Goal: Information Seeking & Learning: Learn about a topic

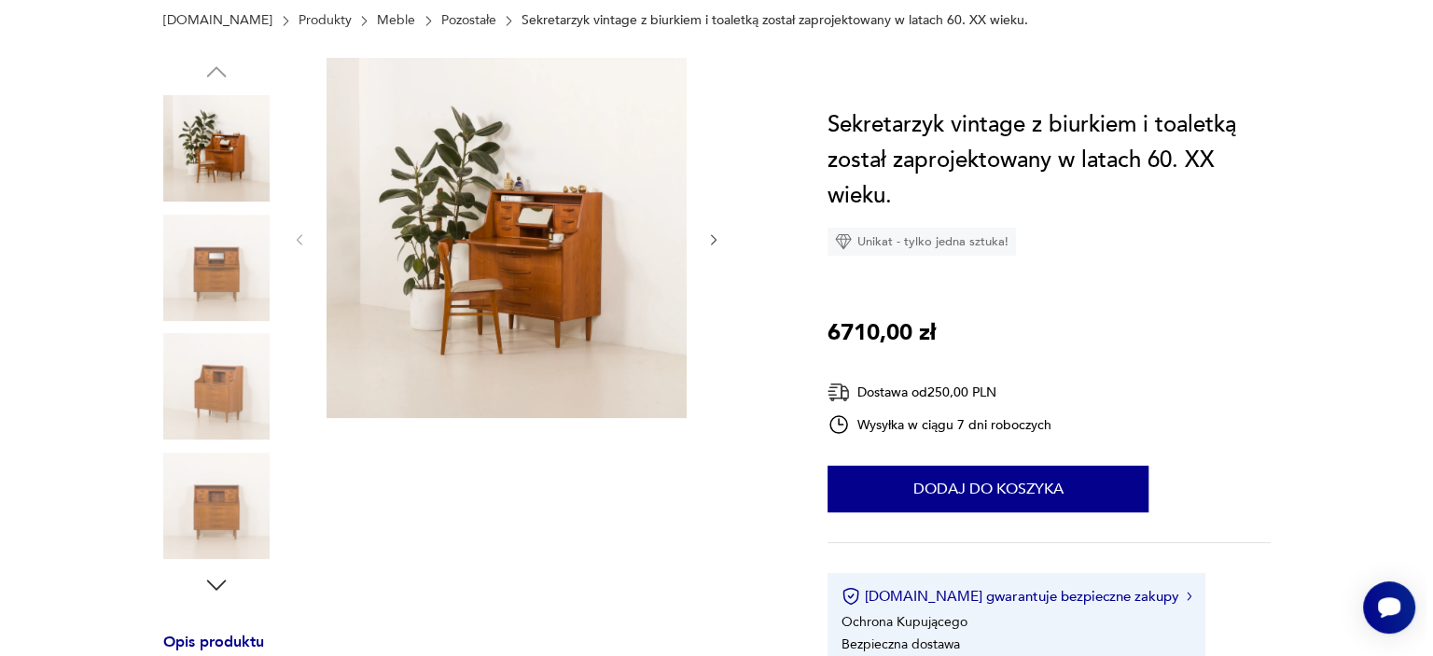
scroll to position [93, 0]
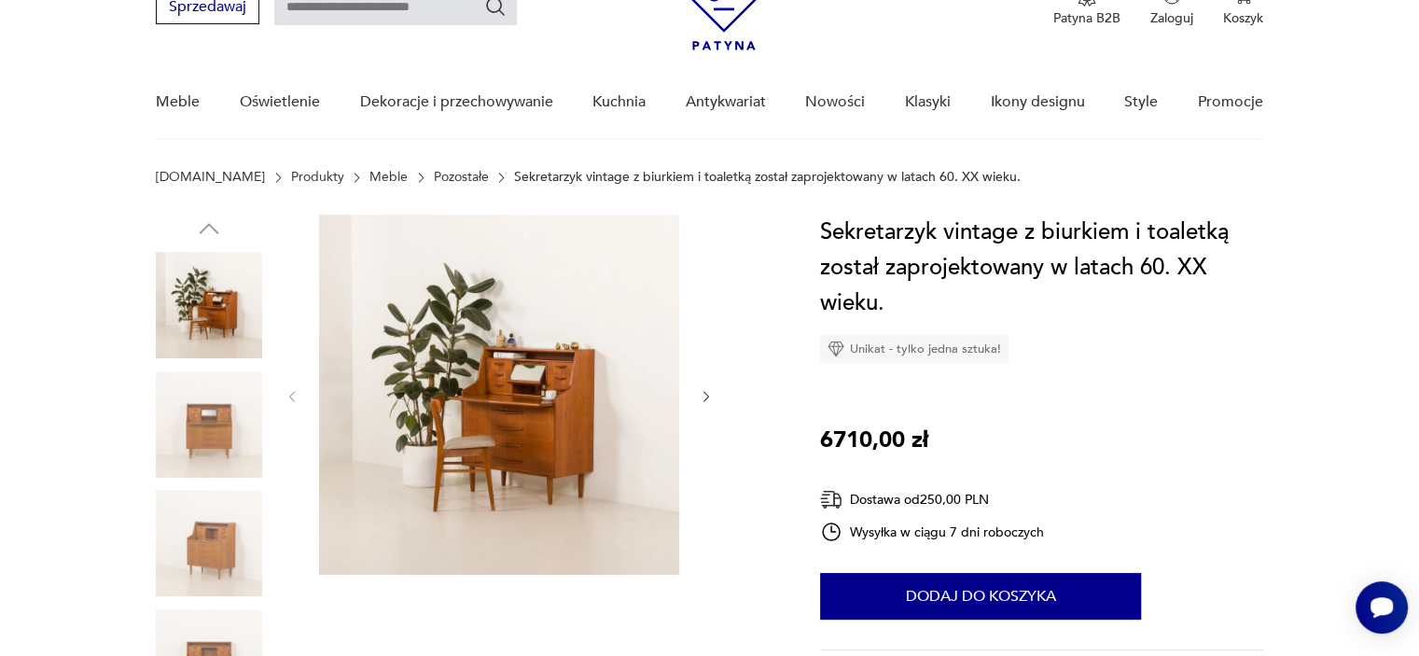
click at [493, 434] on img at bounding box center [499, 395] width 360 height 360
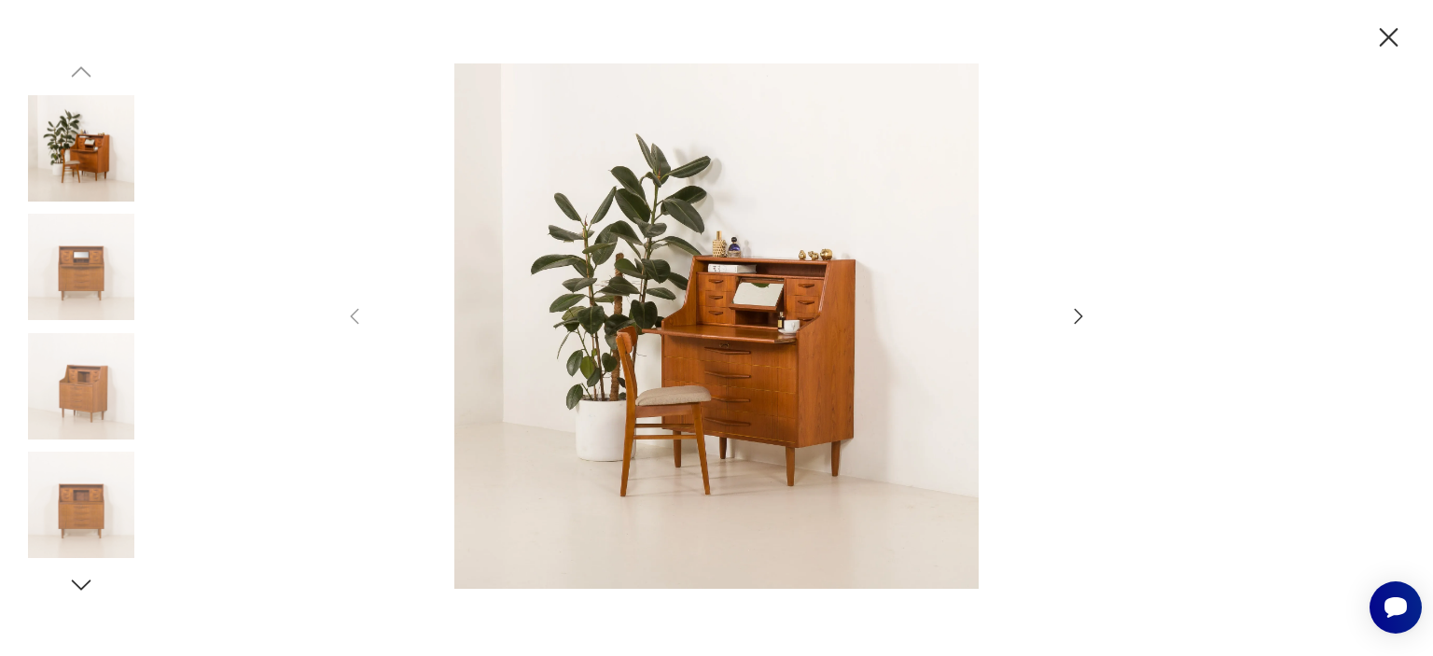
click at [1081, 315] on icon "button" at bounding box center [1079, 316] width 8 height 15
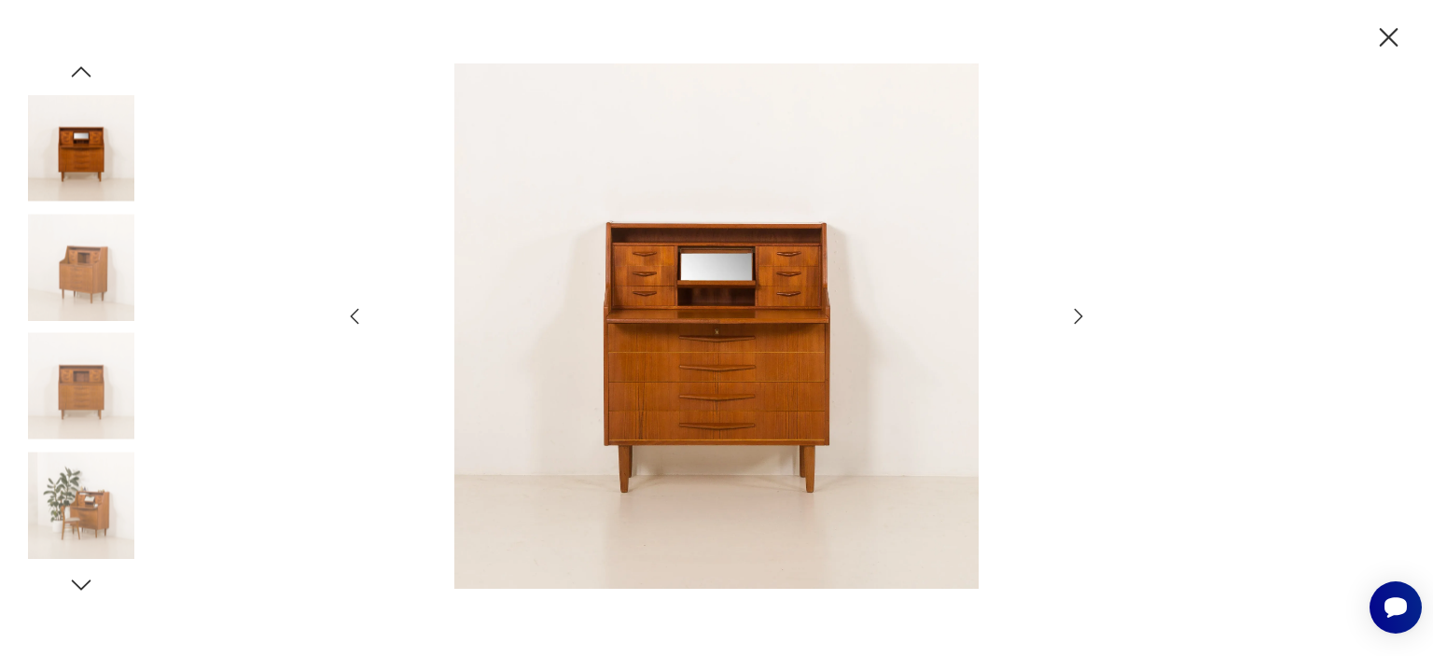
click at [1081, 315] on icon "button" at bounding box center [1079, 316] width 8 height 15
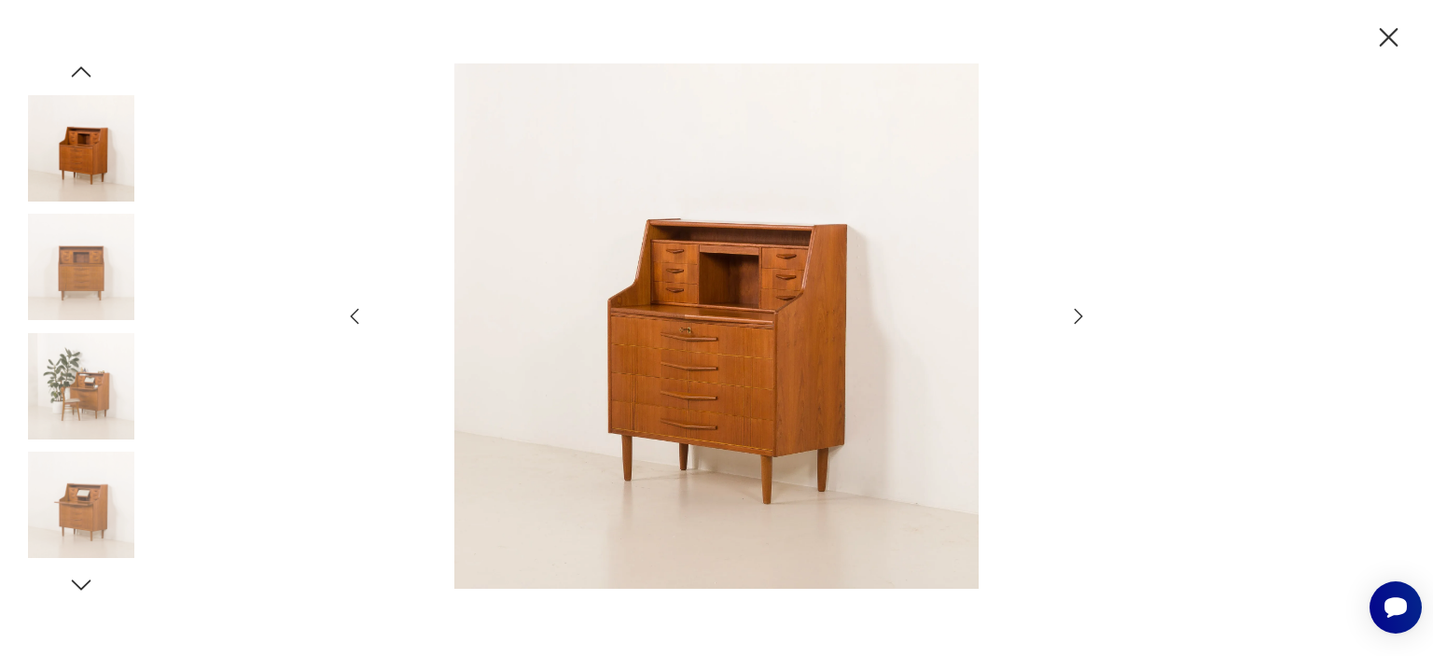
click at [1081, 315] on icon "button" at bounding box center [1079, 316] width 8 height 15
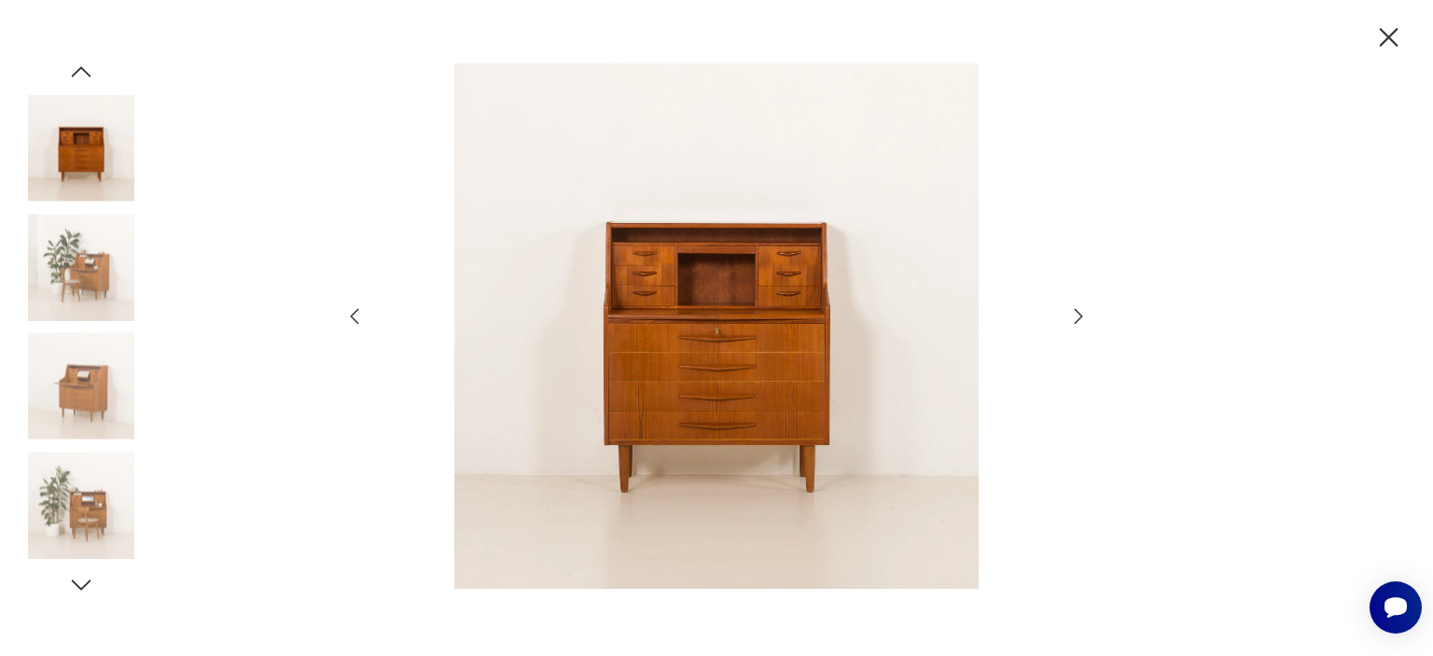
click at [1081, 315] on icon "button" at bounding box center [1079, 316] width 8 height 15
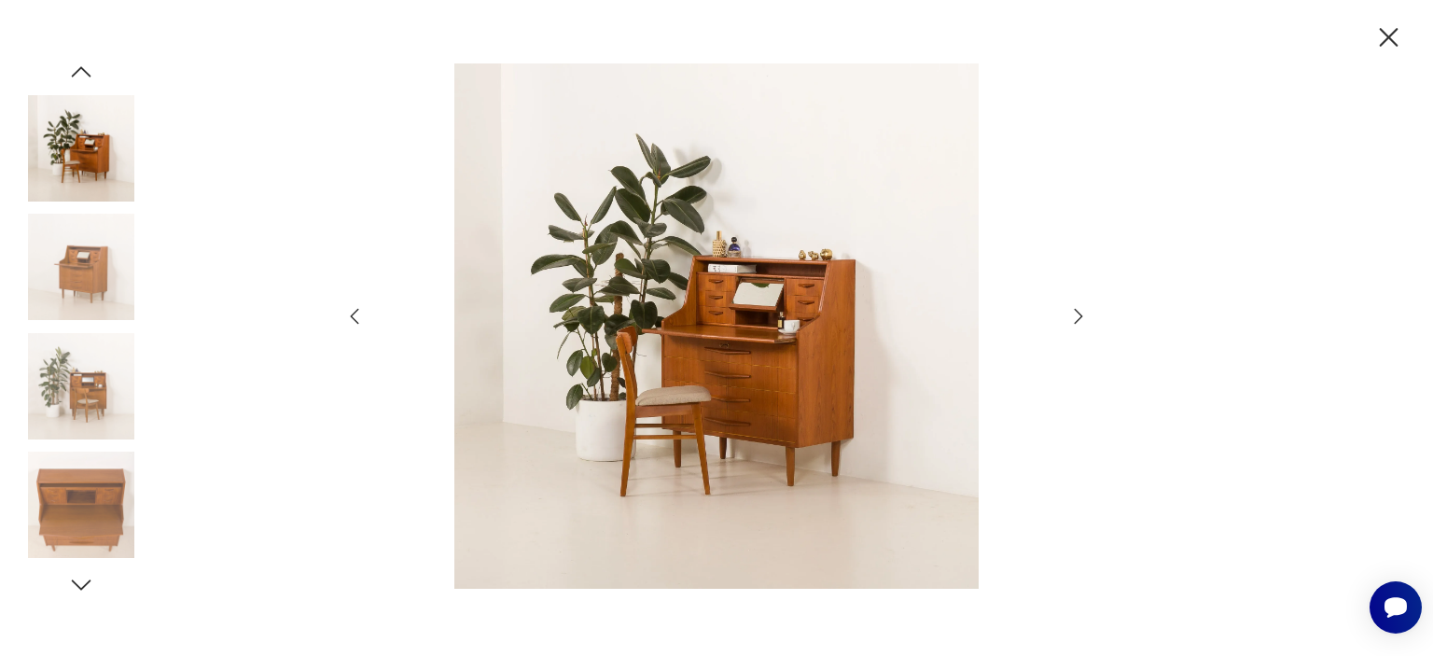
click at [1081, 315] on icon "button" at bounding box center [1079, 316] width 8 height 15
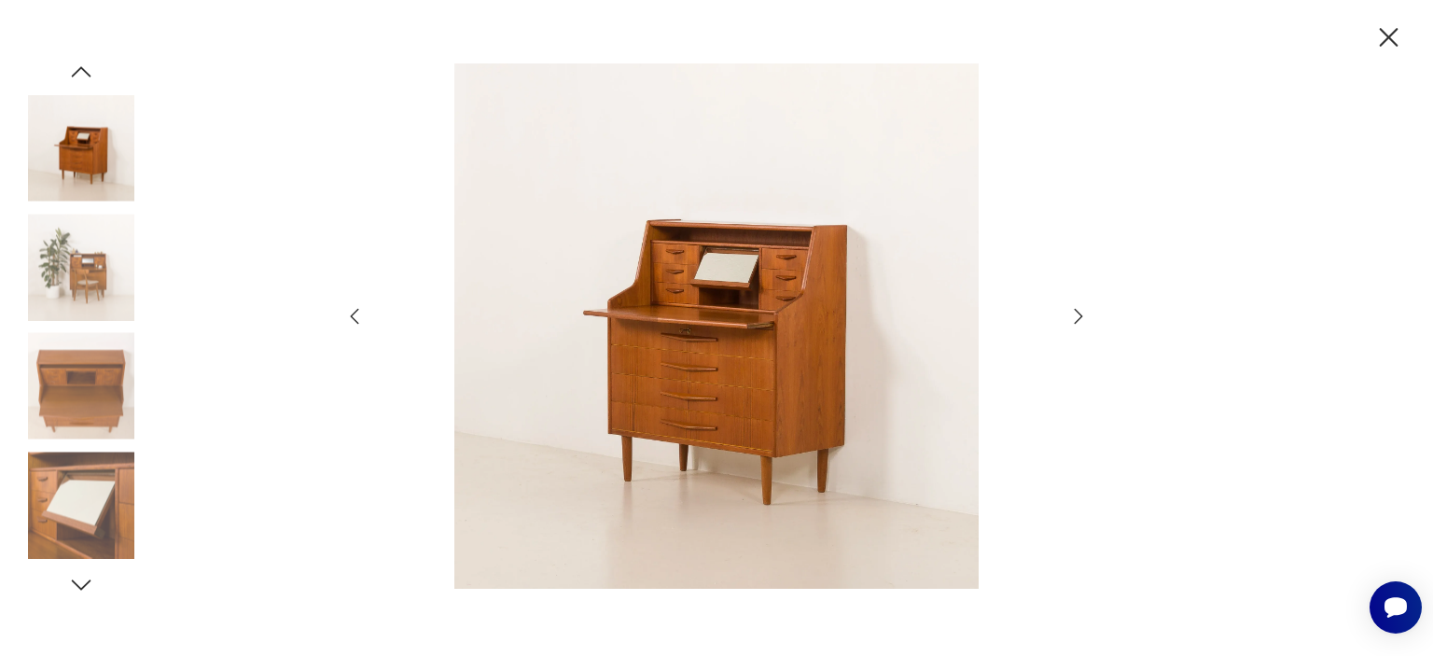
click at [1081, 315] on icon "button" at bounding box center [1079, 316] width 8 height 15
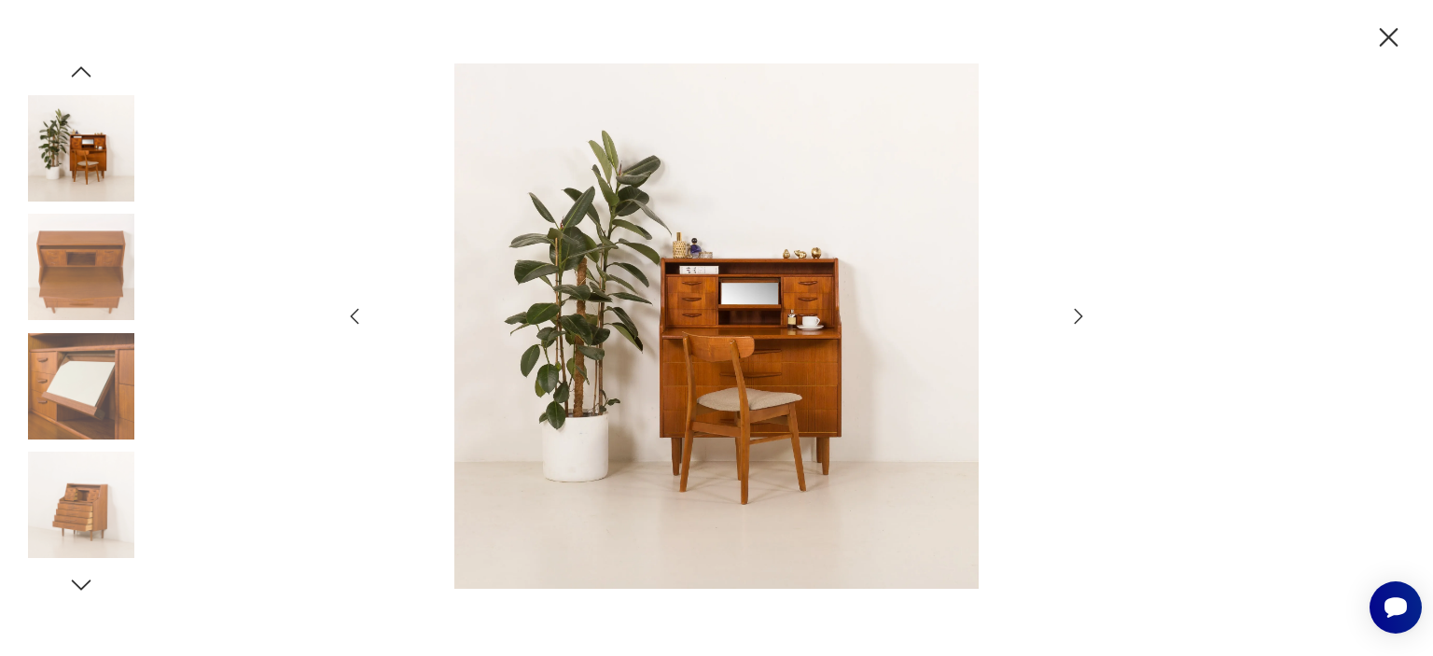
click at [1081, 315] on icon "button" at bounding box center [1079, 316] width 8 height 15
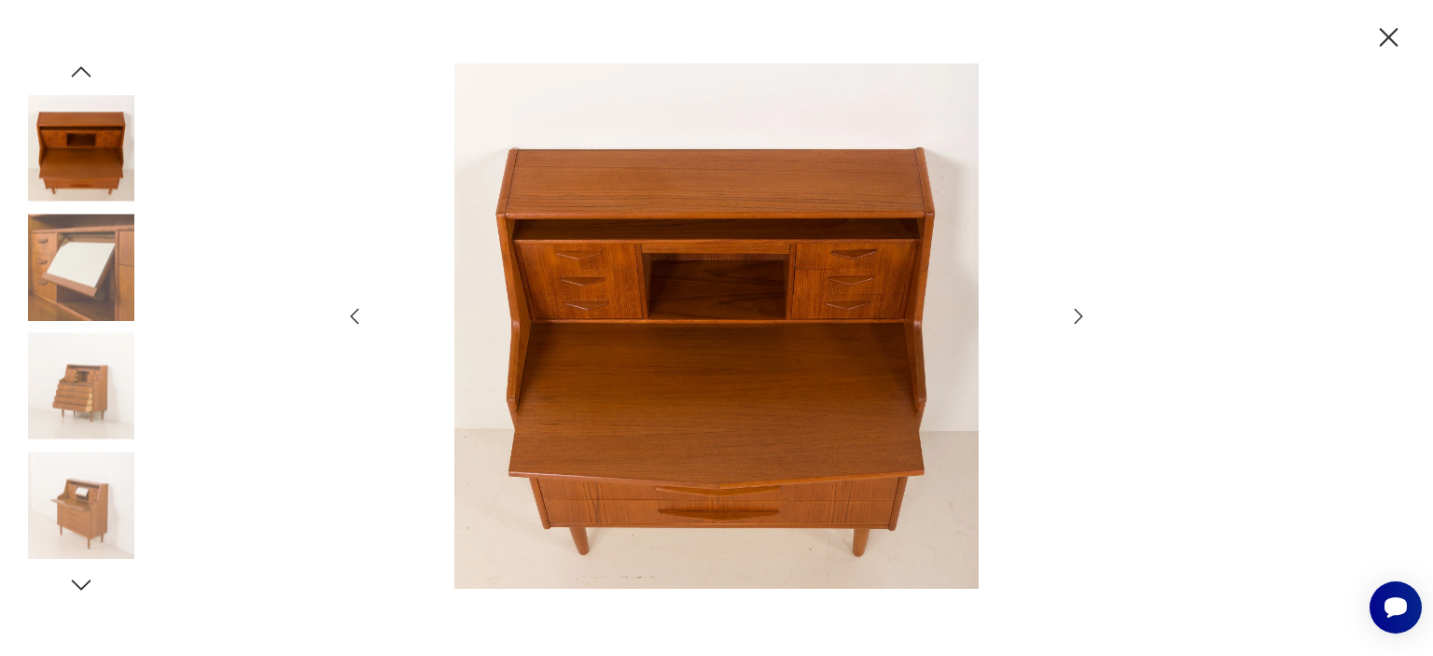
click at [1081, 315] on icon "button" at bounding box center [1079, 316] width 8 height 15
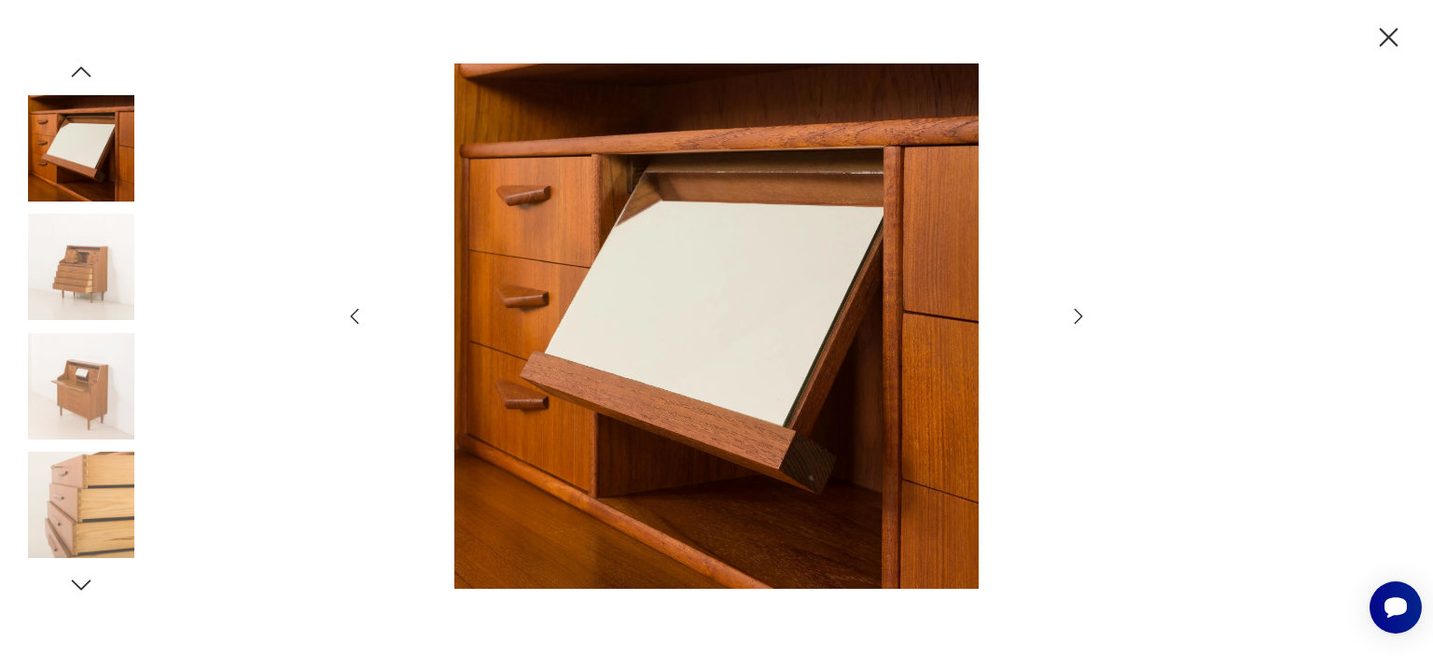
click at [1081, 315] on icon "button" at bounding box center [1079, 316] width 8 height 15
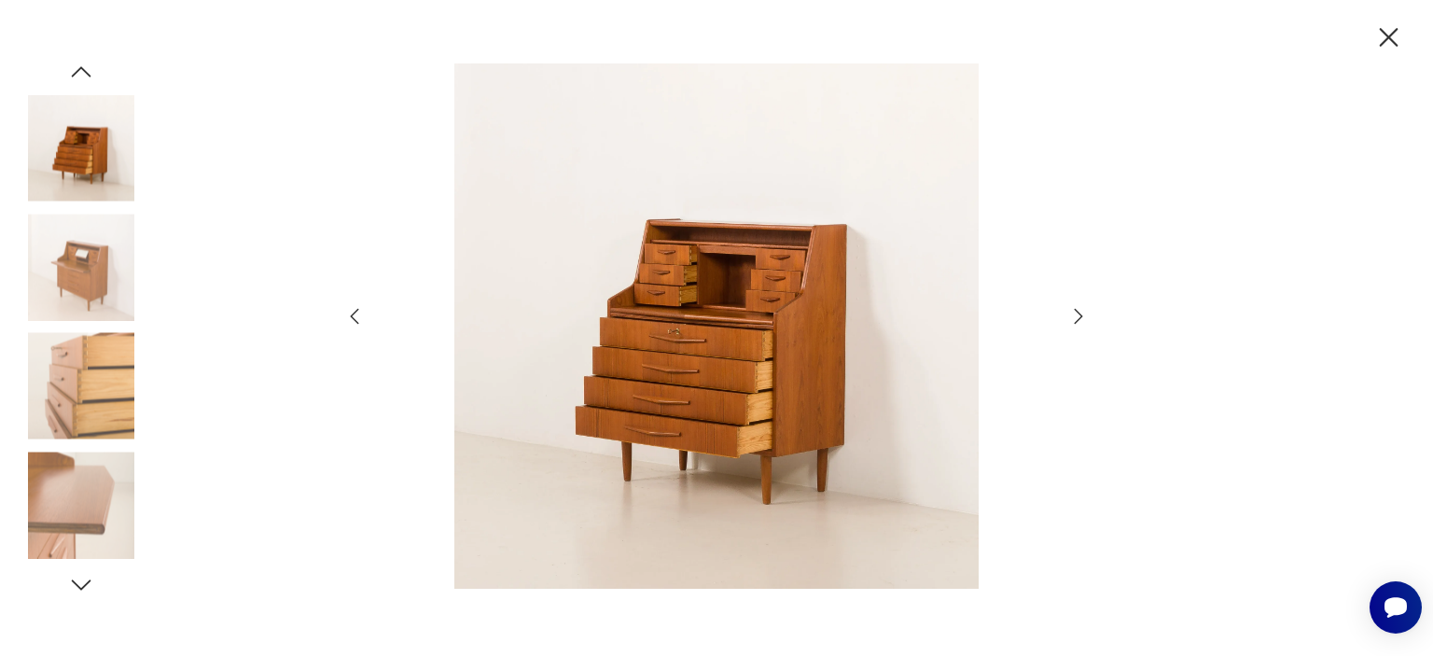
click at [1081, 315] on icon "button" at bounding box center [1079, 316] width 8 height 15
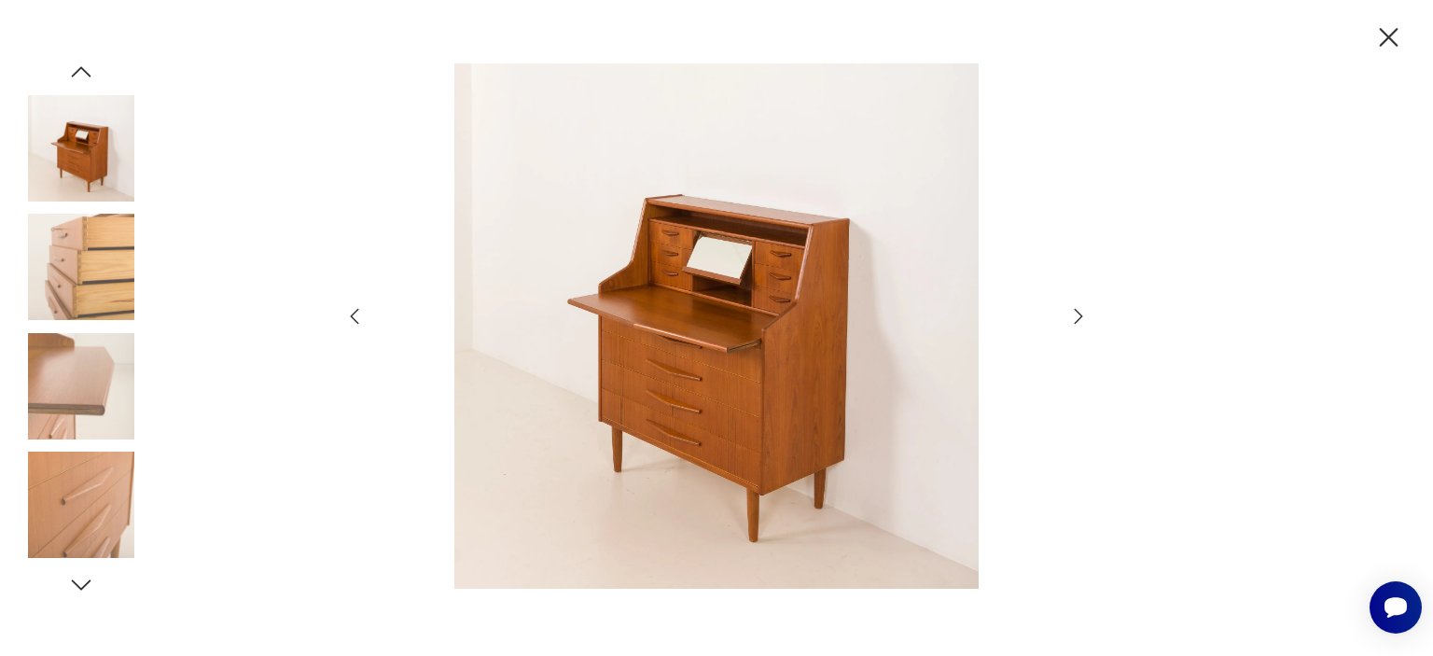
click at [1081, 315] on icon "button" at bounding box center [1079, 316] width 8 height 15
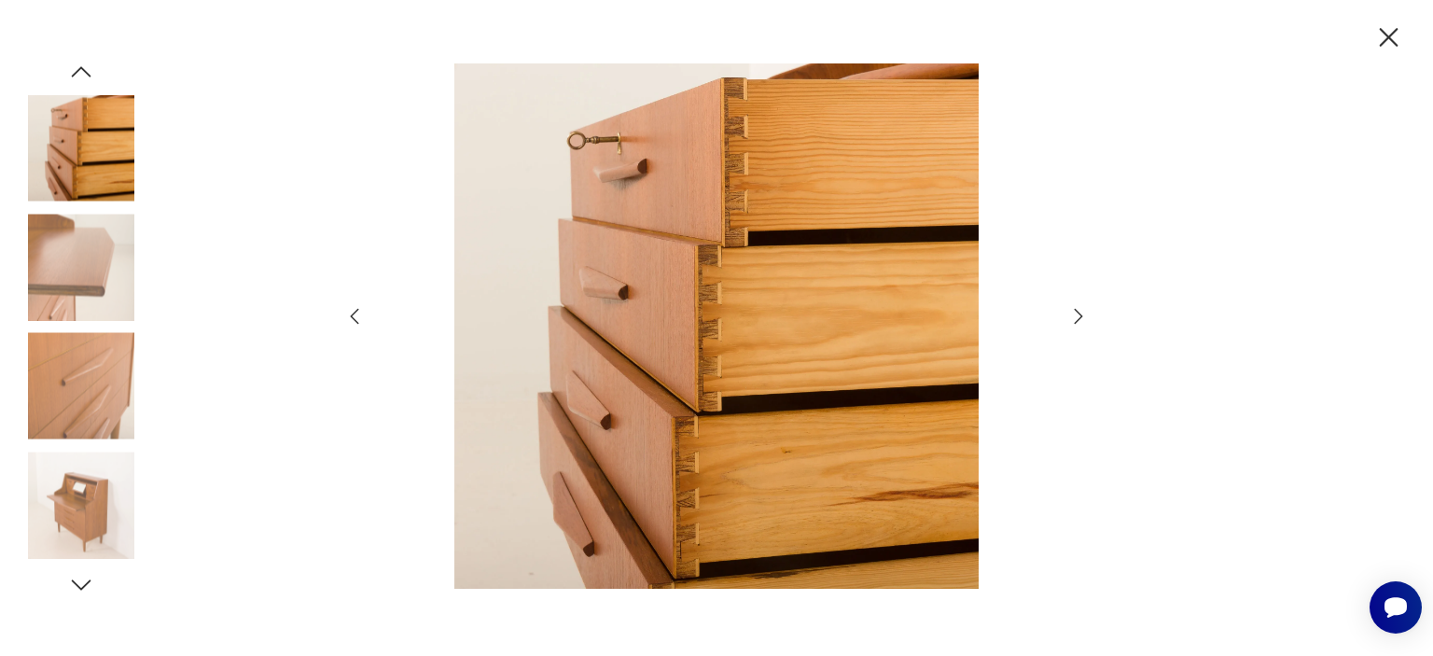
click at [1081, 315] on icon "button" at bounding box center [1079, 316] width 8 height 15
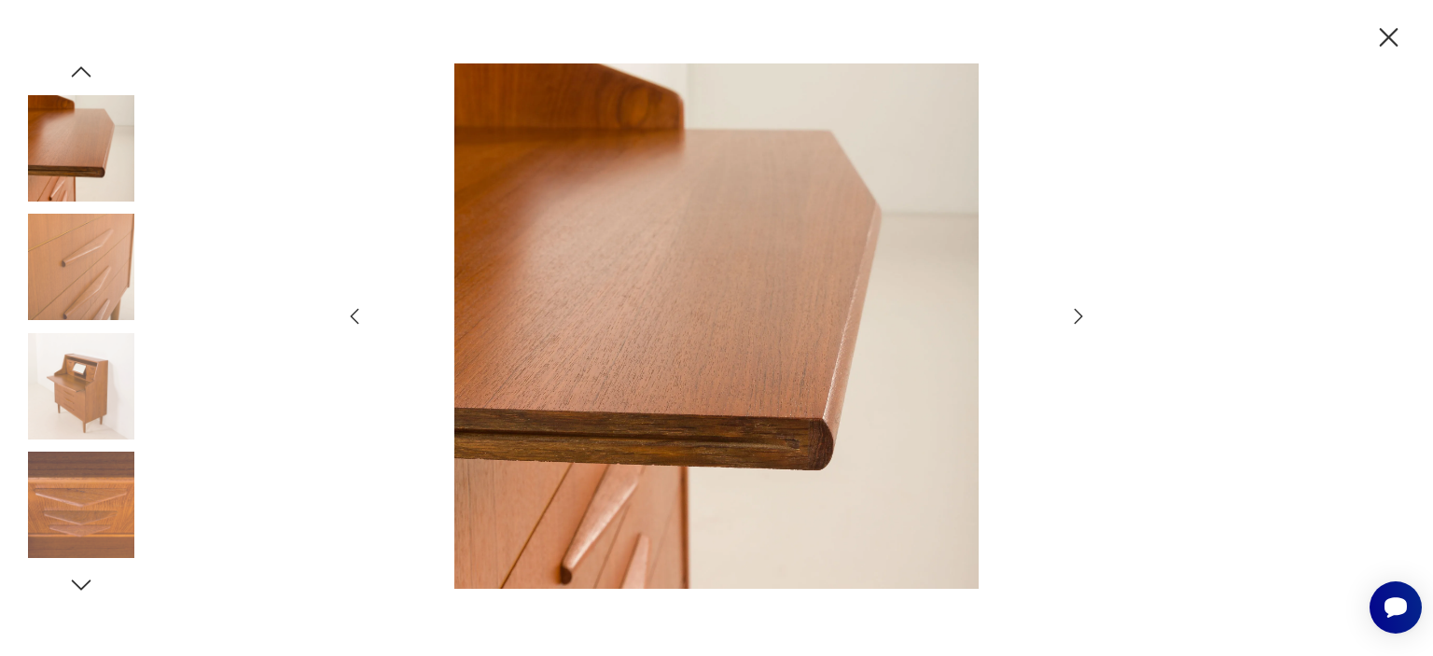
click at [1081, 315] on icon "button" at bounding box center [1079, 316] width 8 height 15
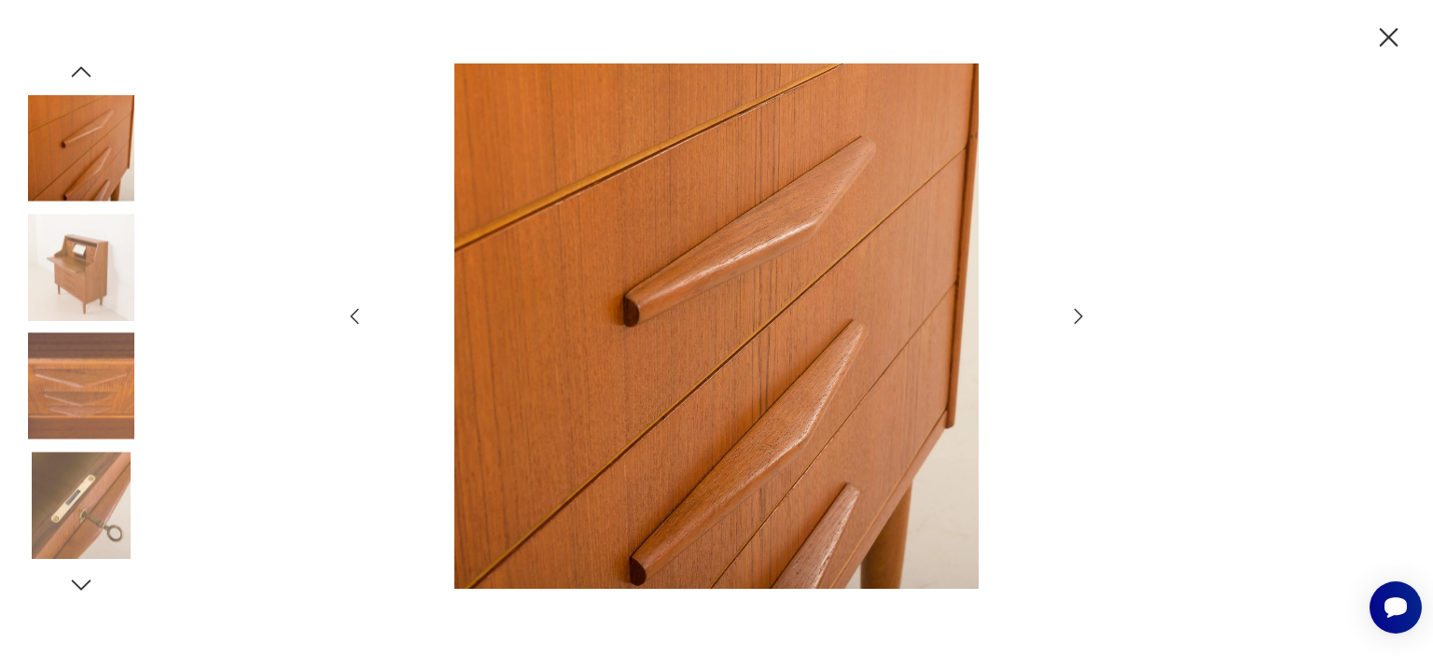
click at [1081, 315] on icon "button" at bounding box center [1079, 316] width 8 height 15
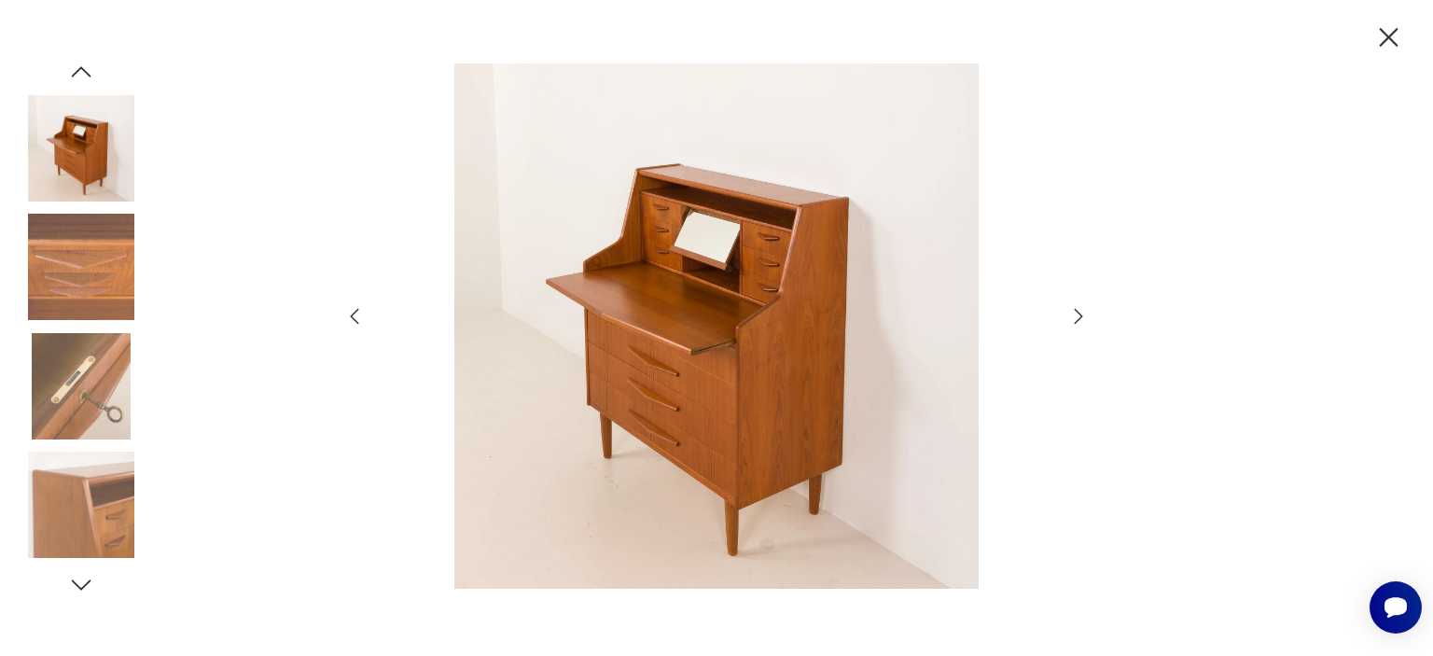
click at [1081, 315] on icon "button" at bounding box center [1079, 316] width 8 height 15
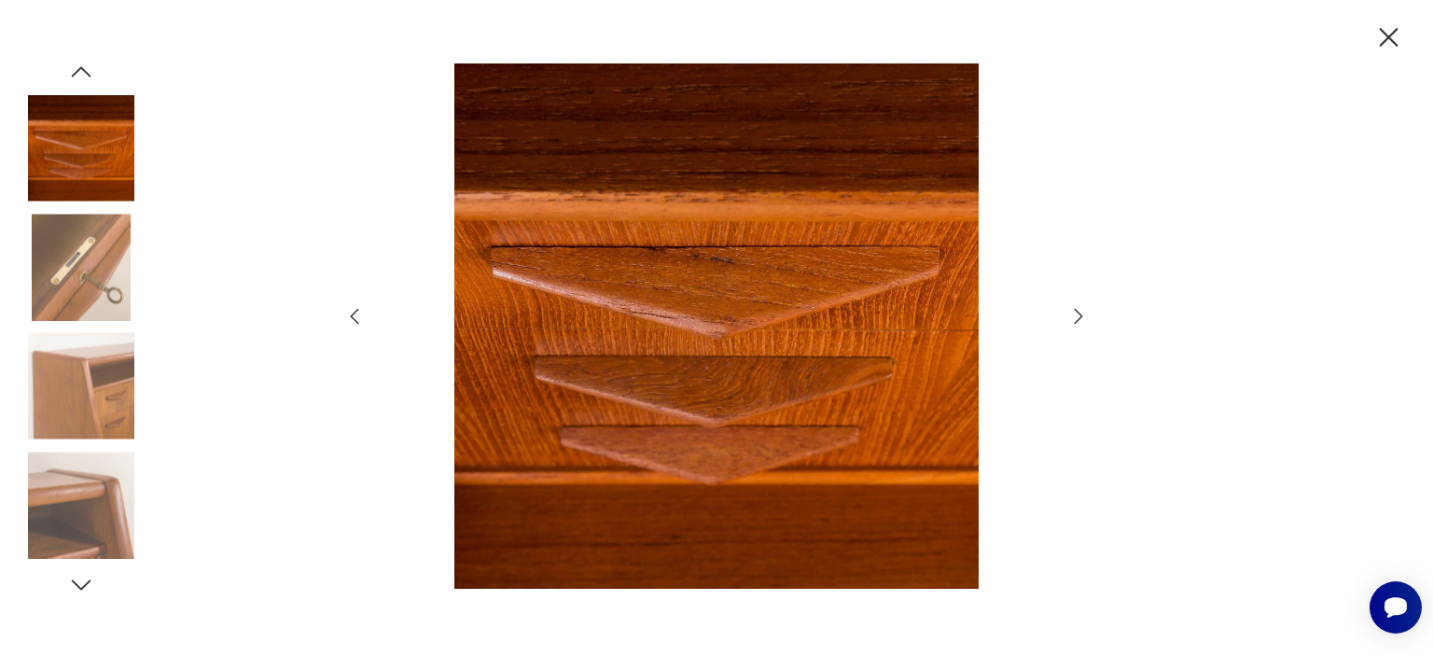
click at [1081, 315] on icon "button" at bounding box center [1079, 316] width 8 height 15
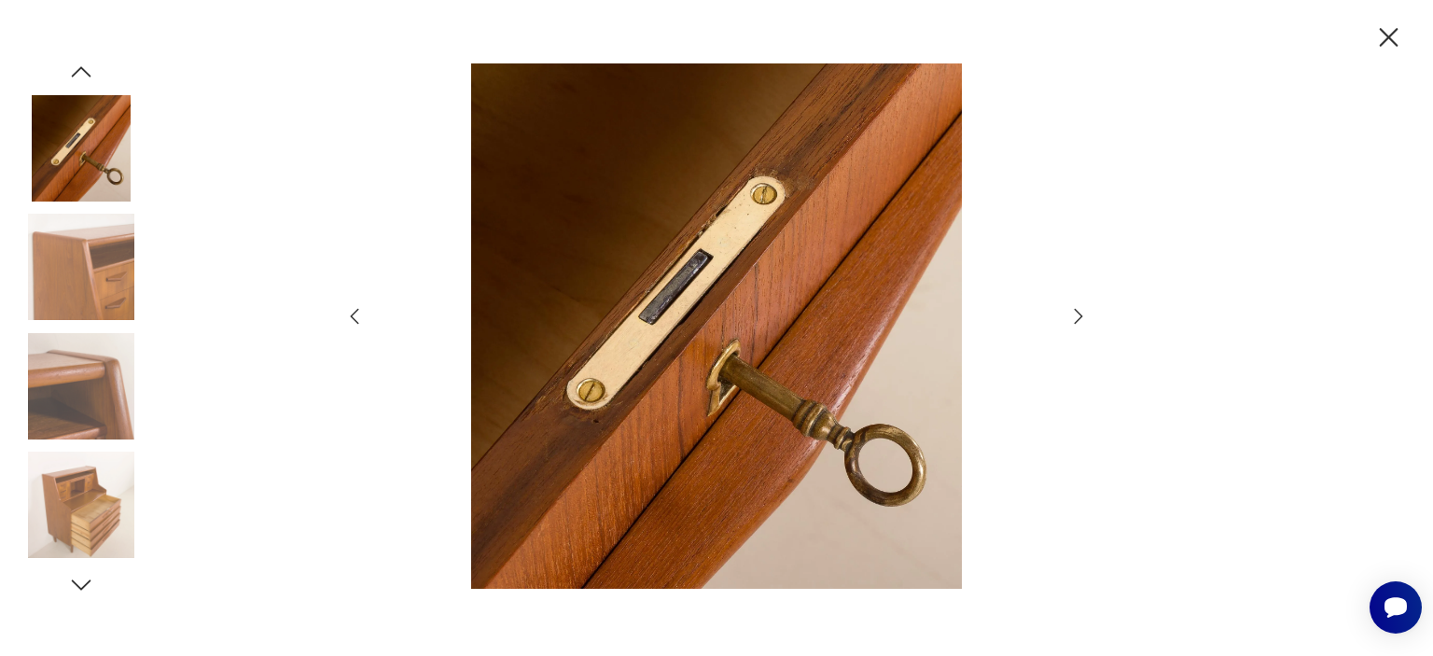
click at [1081, 315] on icon "button" at bounding box center [1079, 316] width 8 height 15
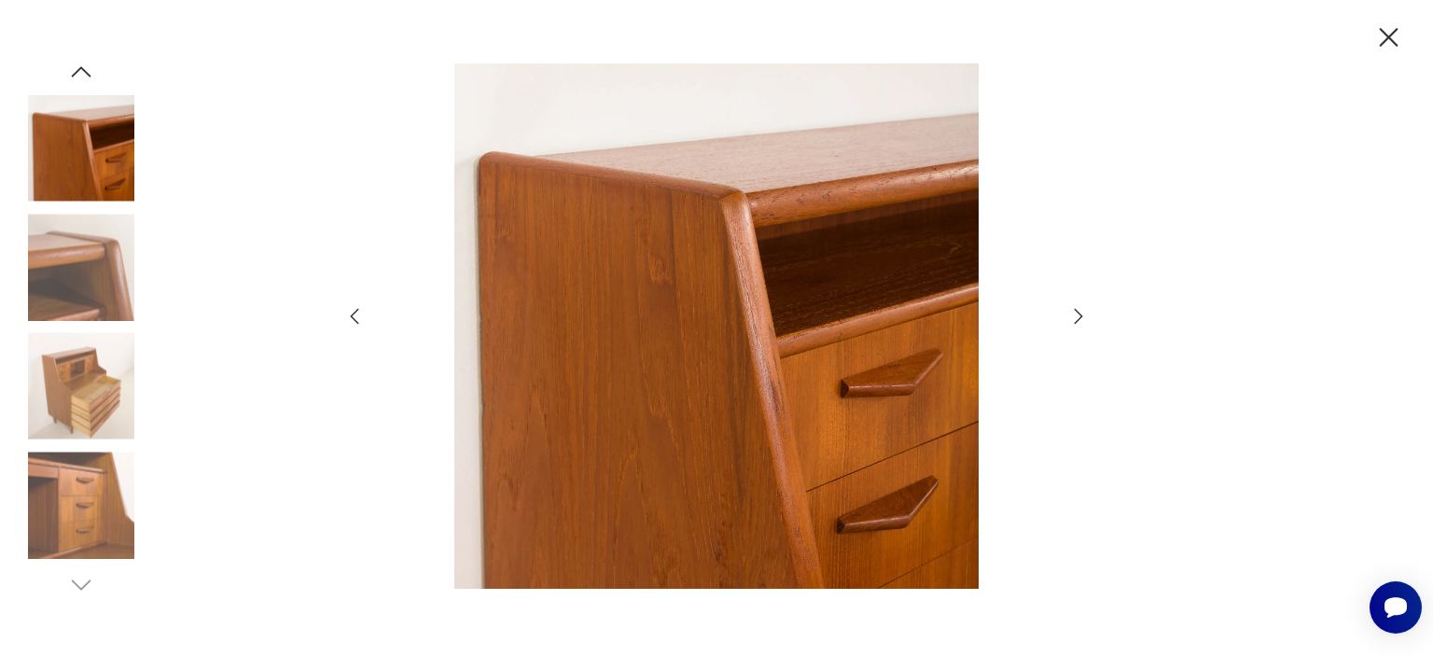
click at [1081, 315] on icon "button" at bounding box center [1079, 316] width 8 height 15
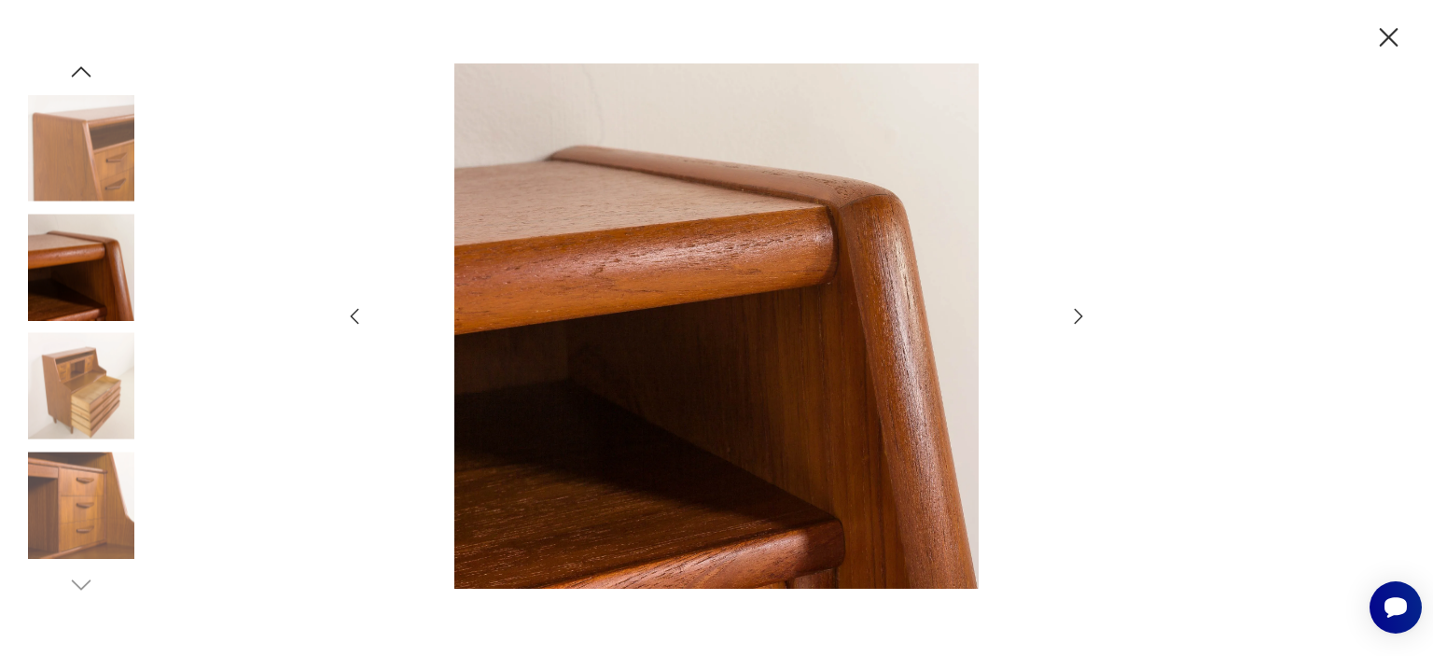
click at [1081, 315] on icon "button" at bounding box center [1079, 316] width 8 height 15
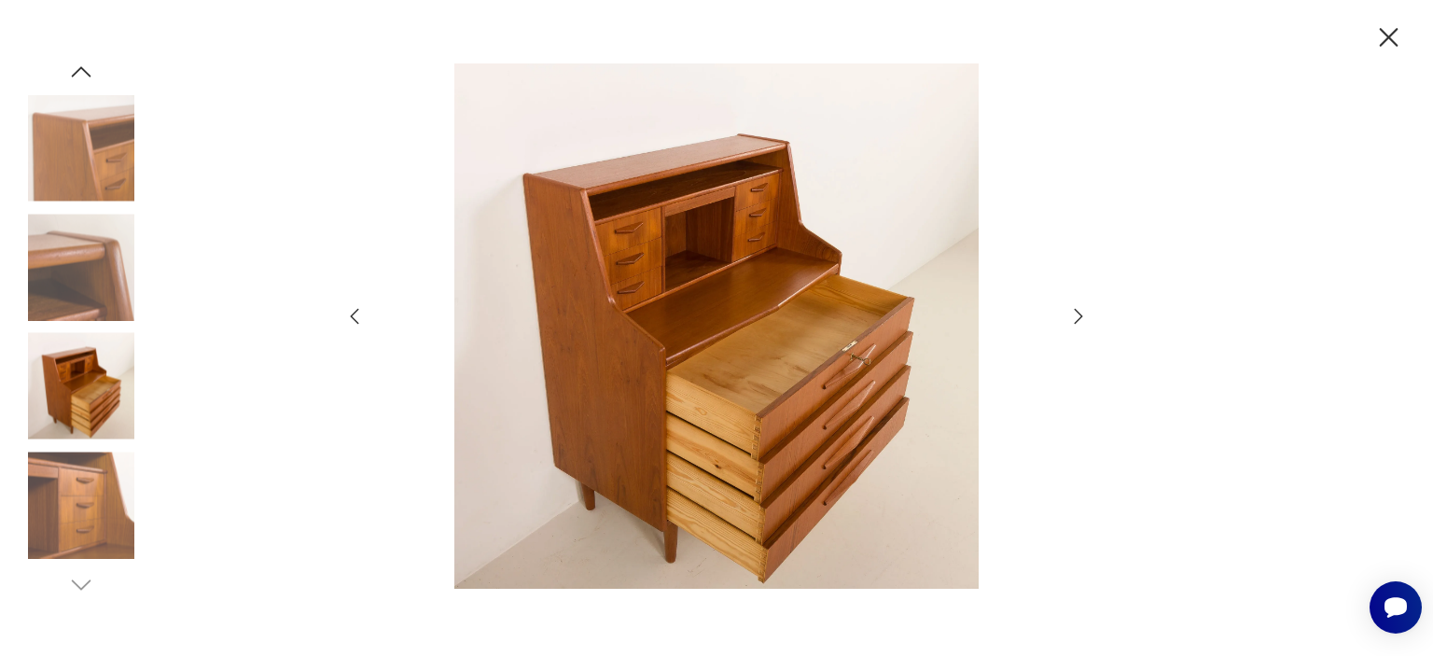
click at [1081, 315] on icon "button" at bounding box center [1079, 316] width 8 height 15
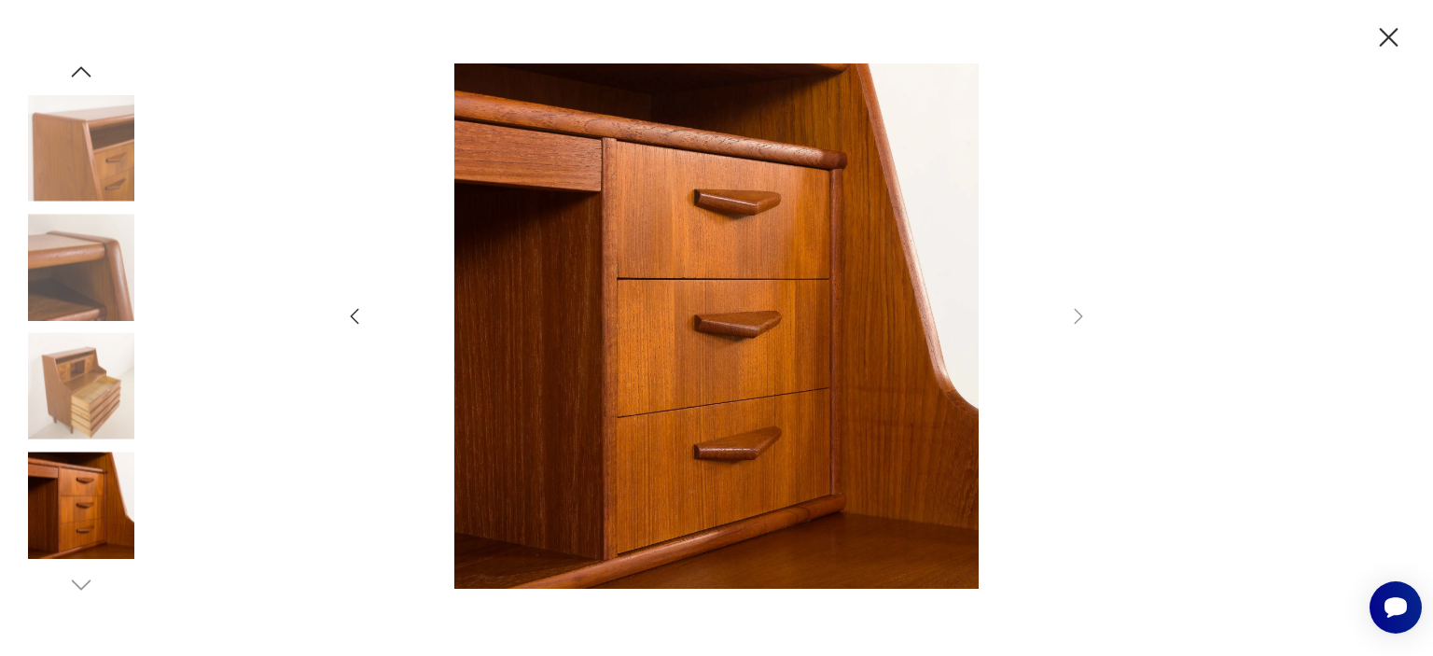
click at [89, 67] on icon "button" at bounding box center [81, 72] width 28 height 28
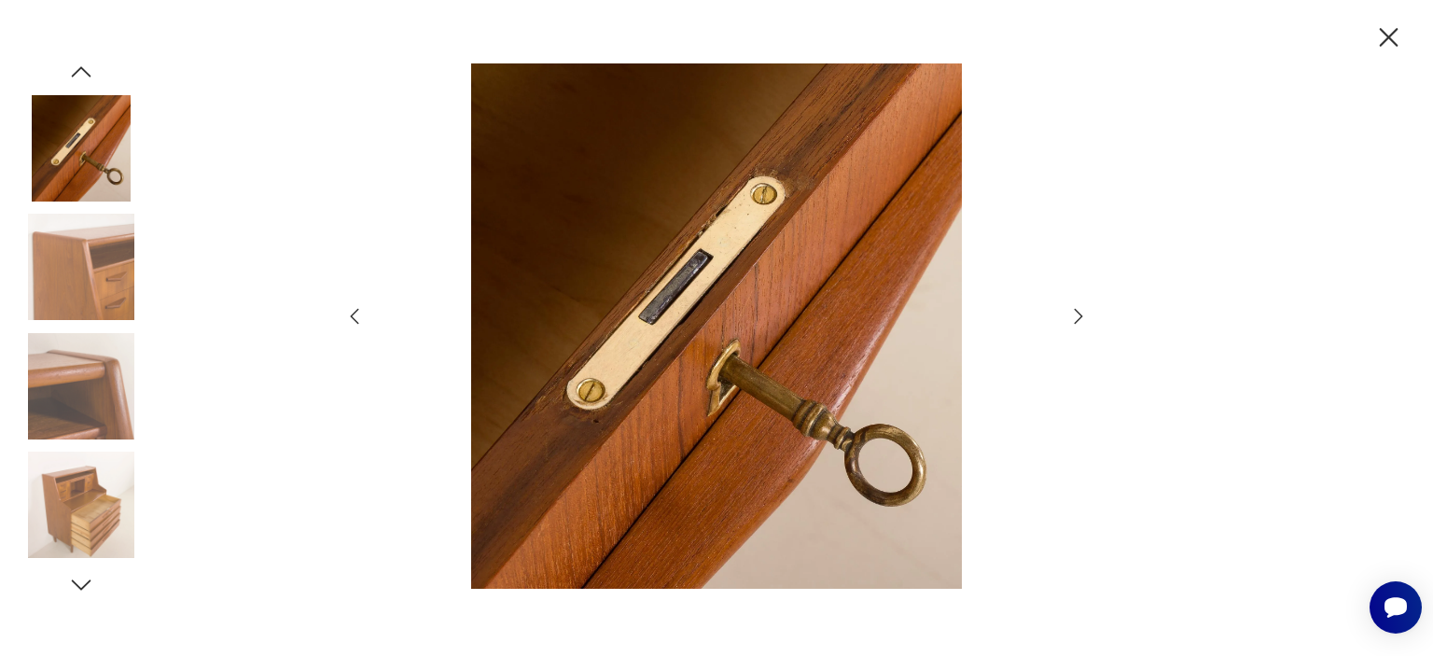
click at [82, 68] on icon "button" at bounding box center [82, 71] width 20 height 10
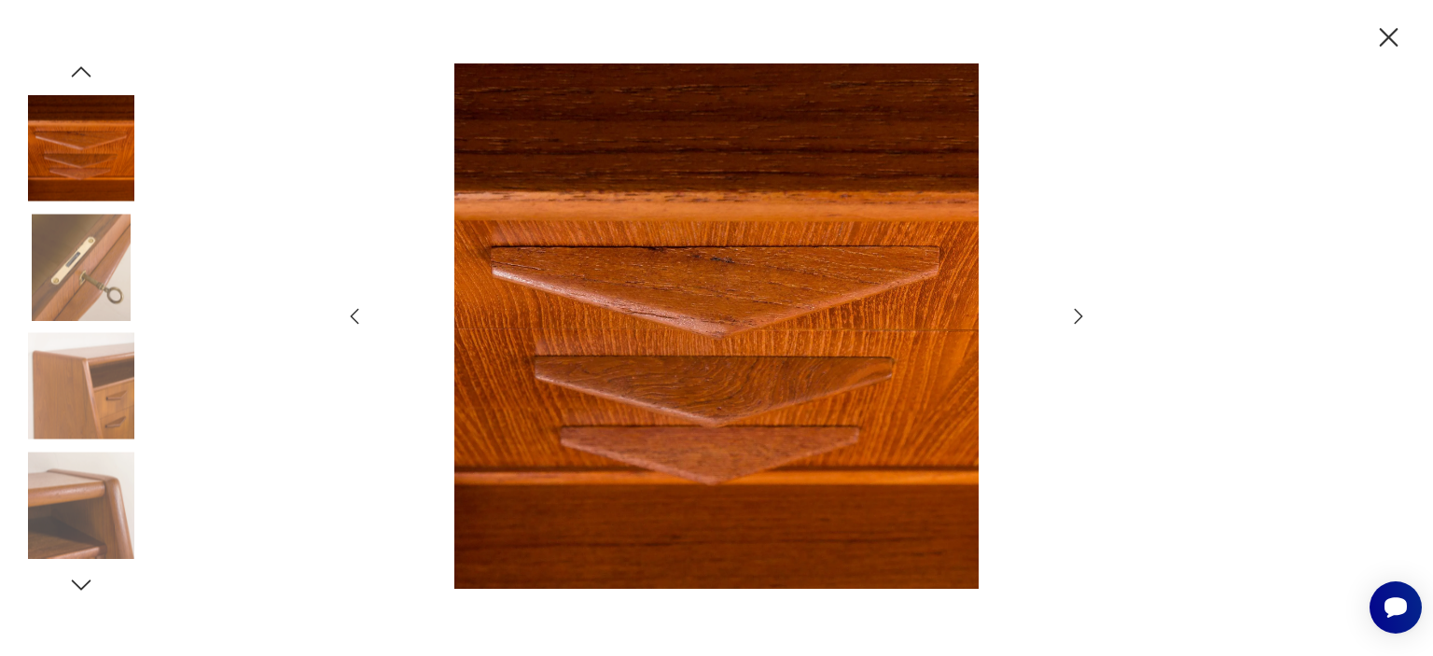
click at [82, 68] on icon "button" at bounding box center [82, 71] width 20 height 10
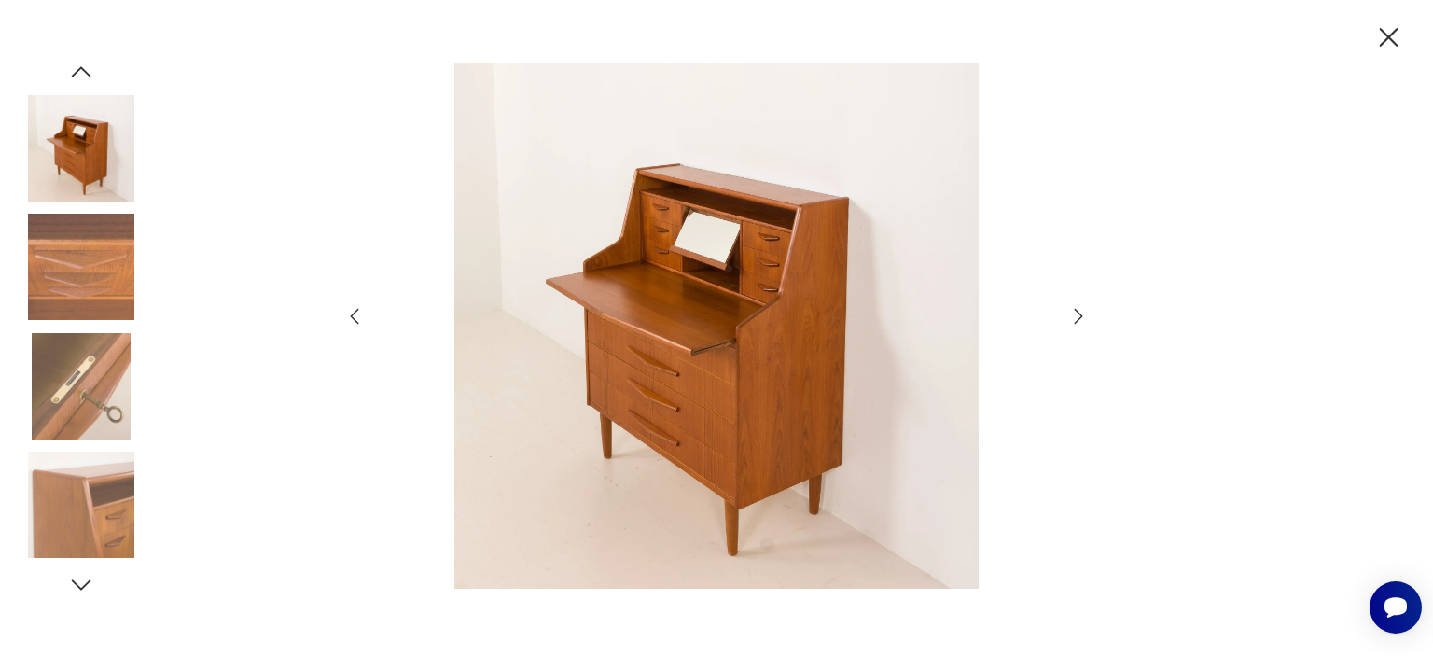
click at [82, 68] on icon "button" at bounding box center [82, 71] width 20 height 10
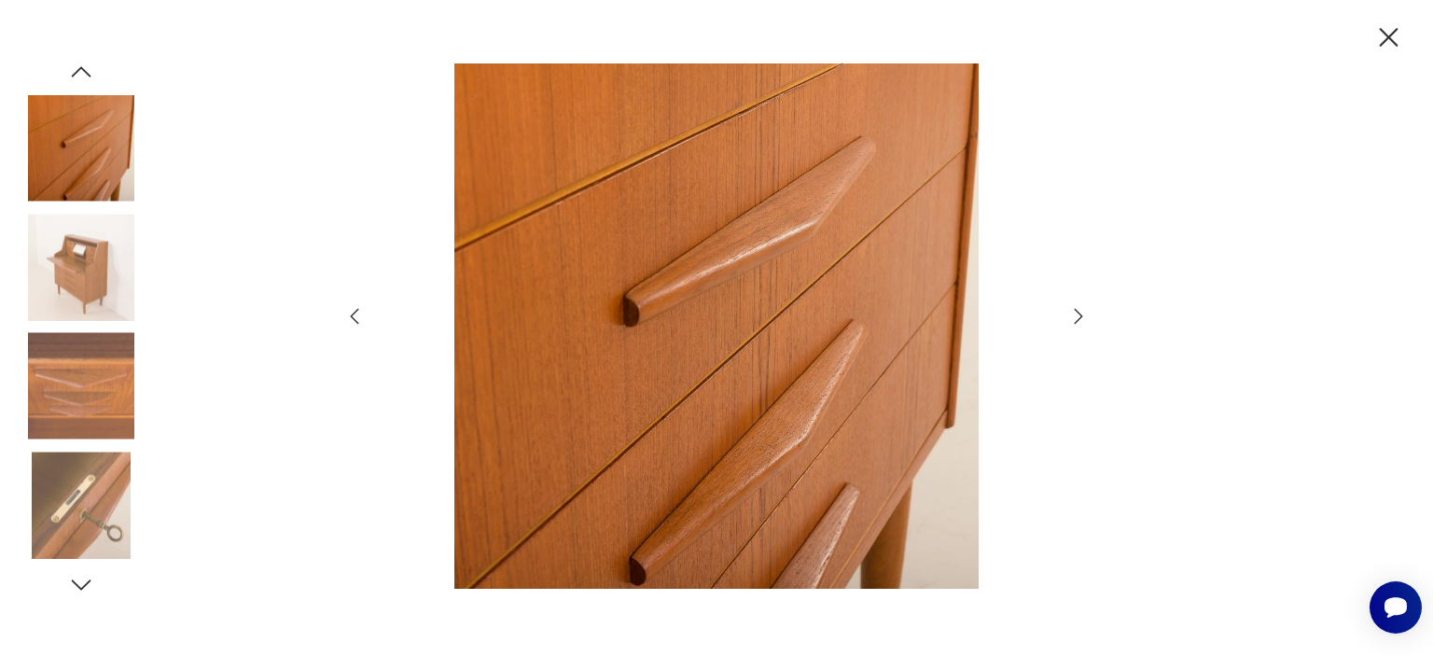
click at [82, 68] on icon "button" at bounding box center [82, 71] width 20 height 10
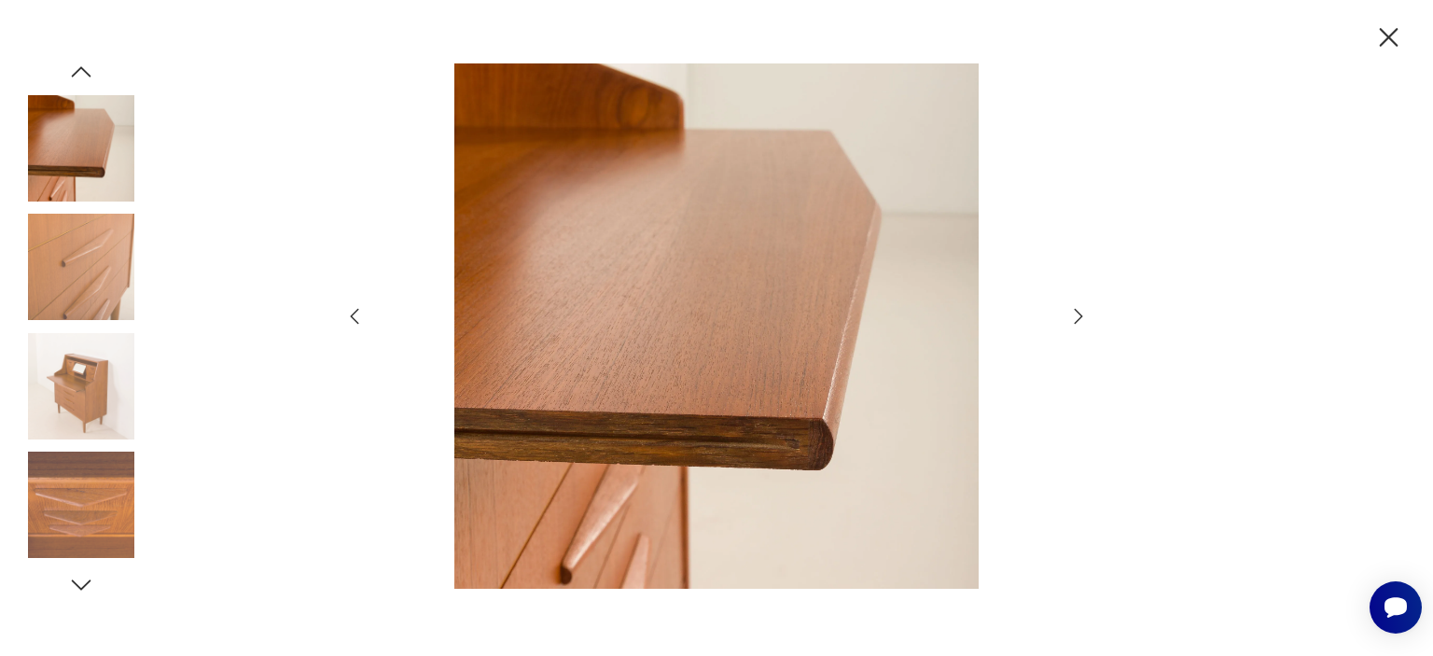
click at [82, 68] on icon "button" at bounding box center [82, 71] width 20 height 10
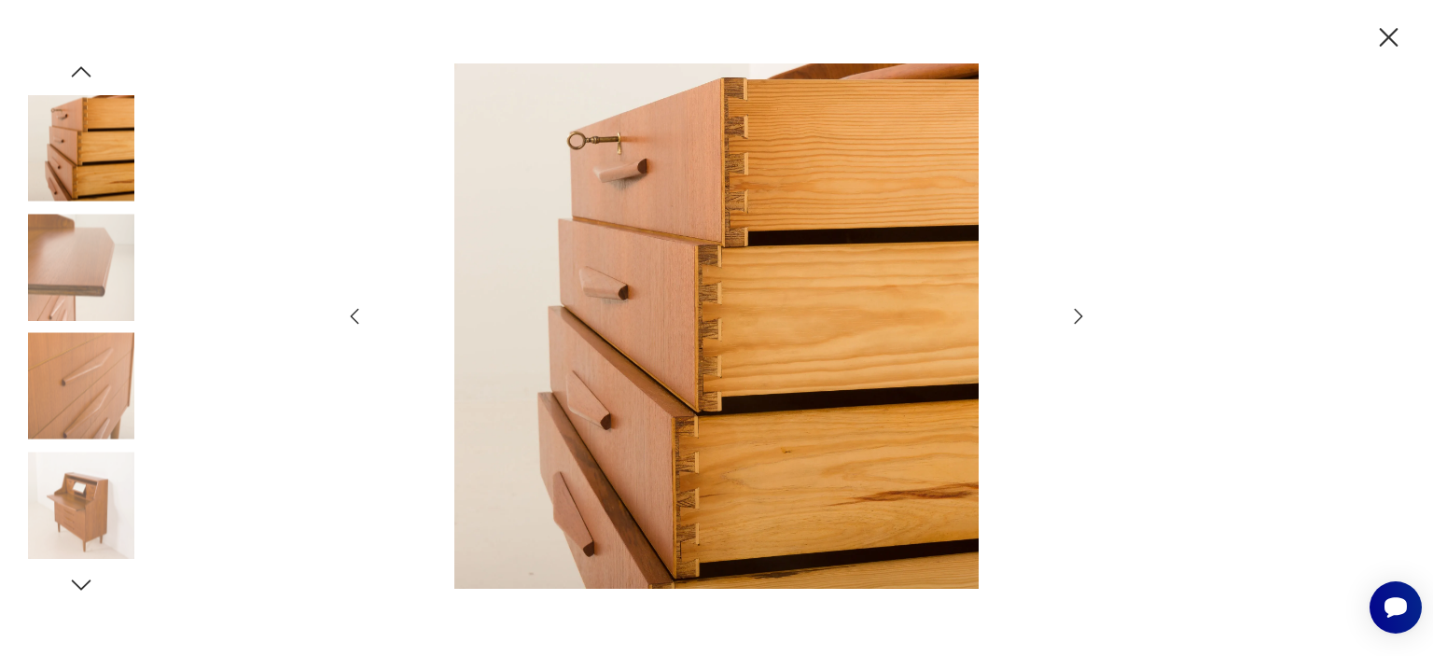
click at [82, 68] on icon "button" at bounding box center [82, 71] width 20 height 10
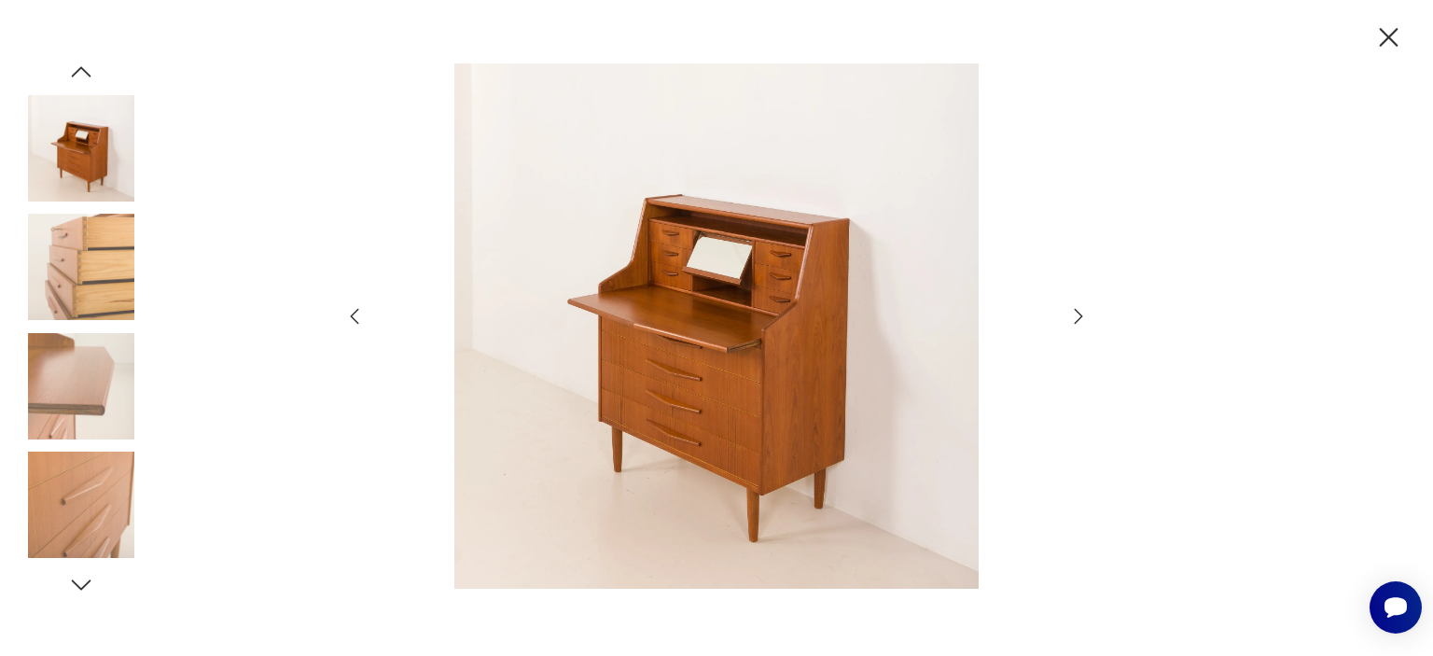
click at [82, 68] on icon "button" at bounding box center [82, 71] width 20 height 10
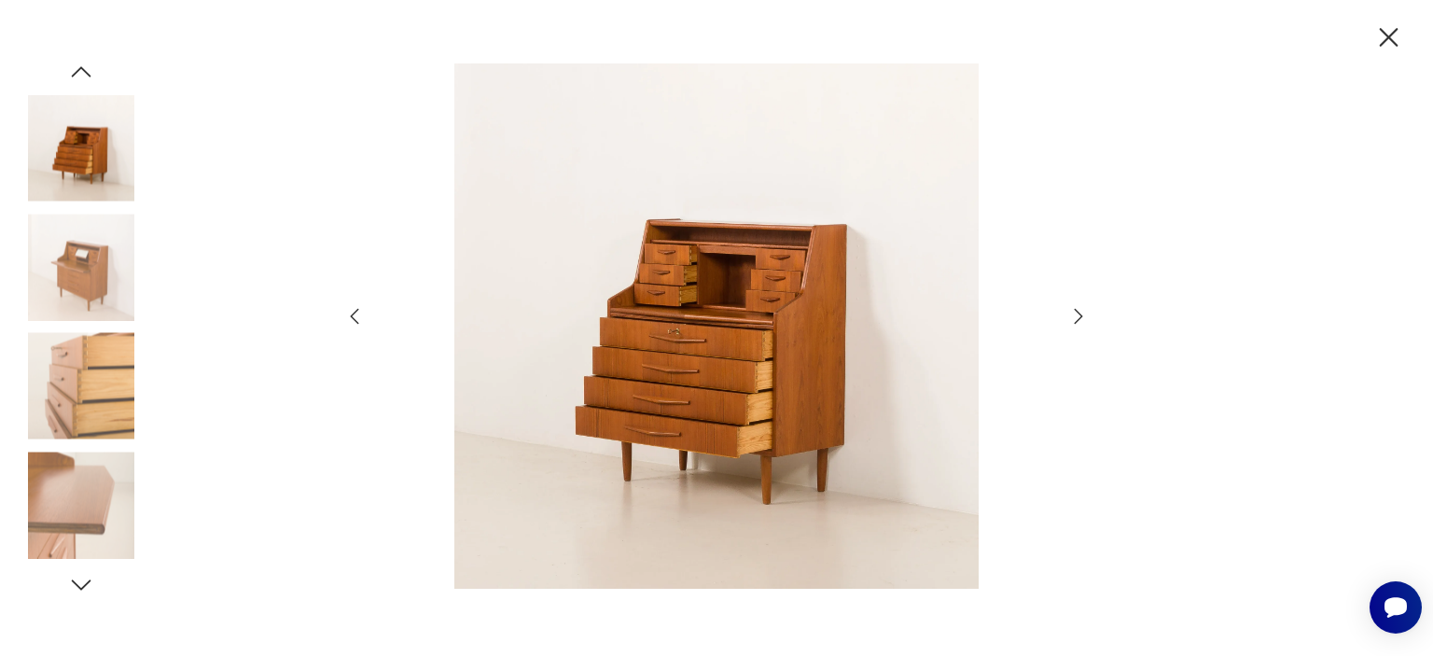
click at [82, 68] on icon "button" at bounding box center [82, 71] width 20 height 10
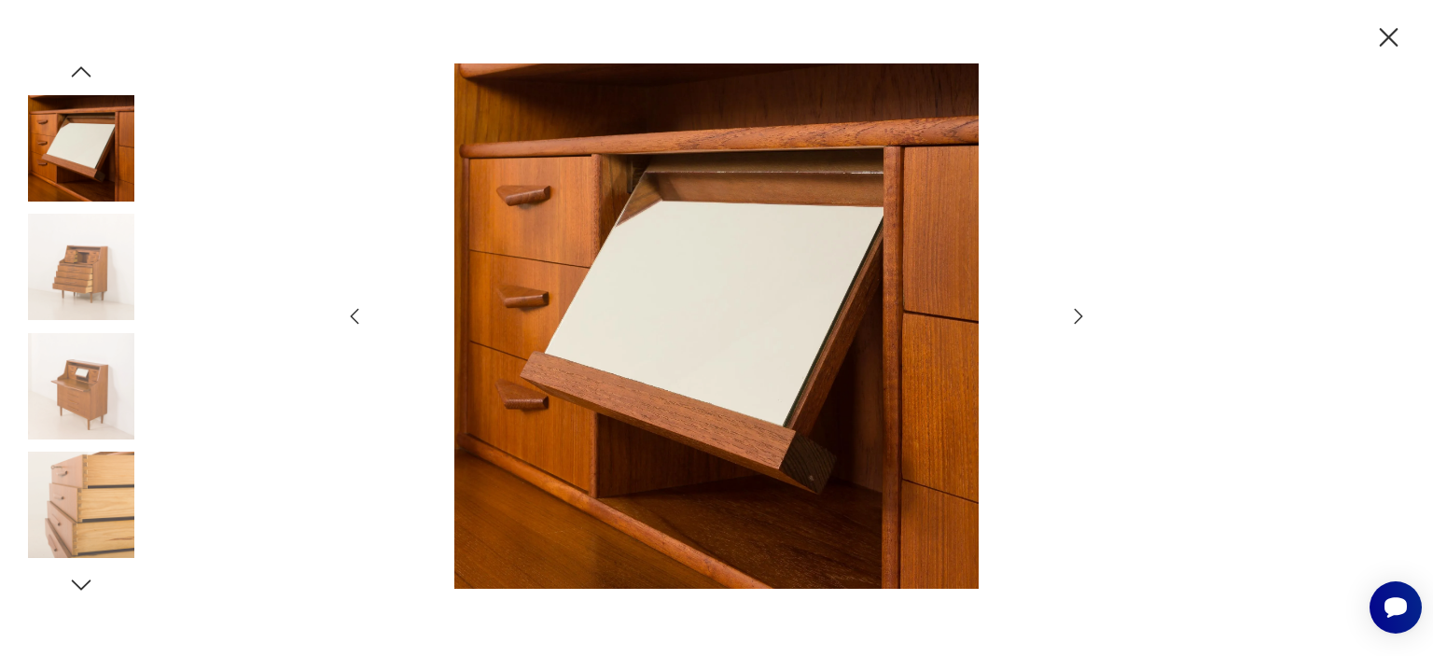
click at [82, 68] on icon "button" at bounding box center [82, 71] width 20 height 10
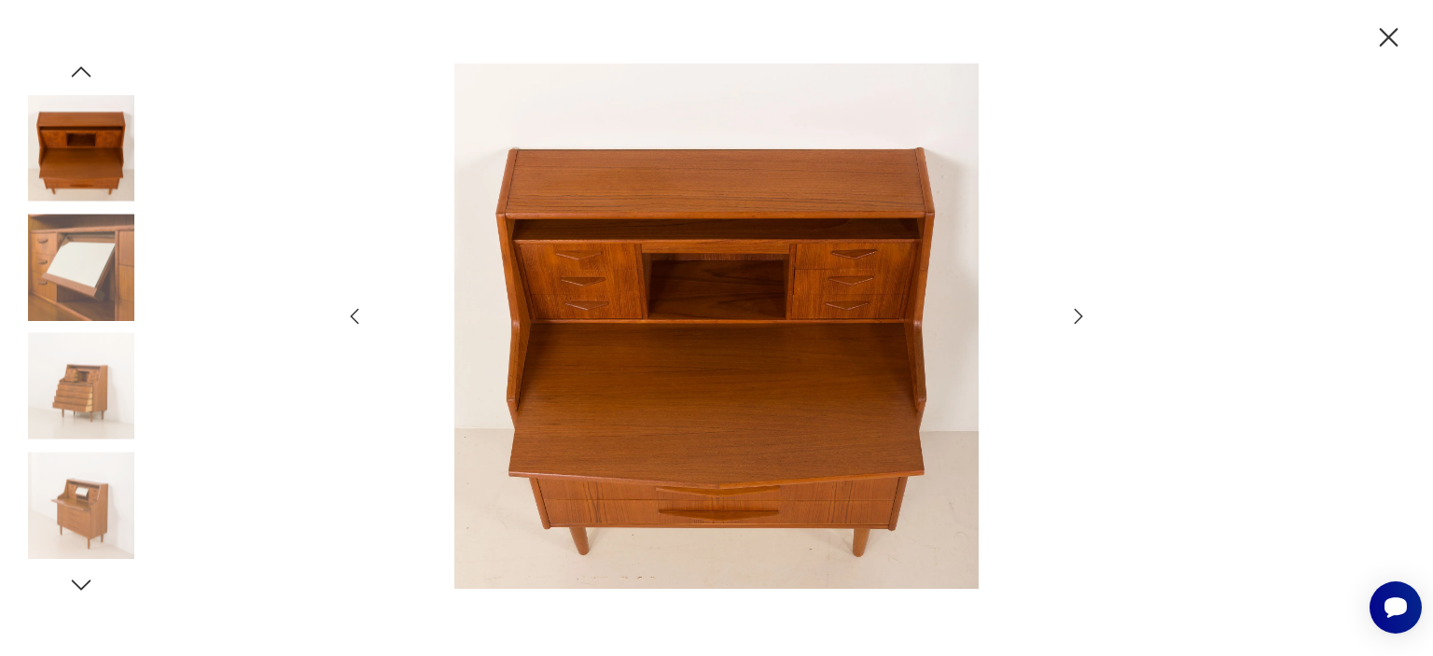
click at [82, 68] on icon "button" at bounding box center [82, 71] width 20 height 10
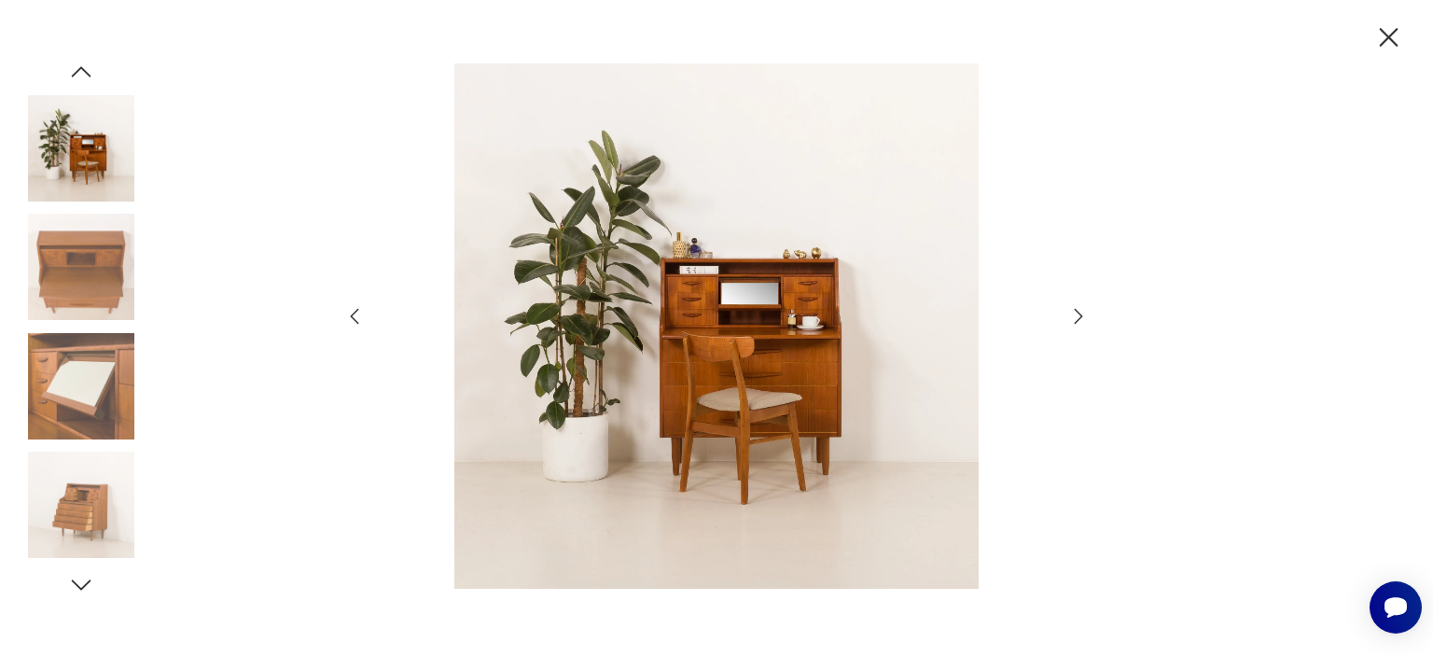
click at [82, 68] on icon "button" at bounding box center [82, 71] width 20 height 10
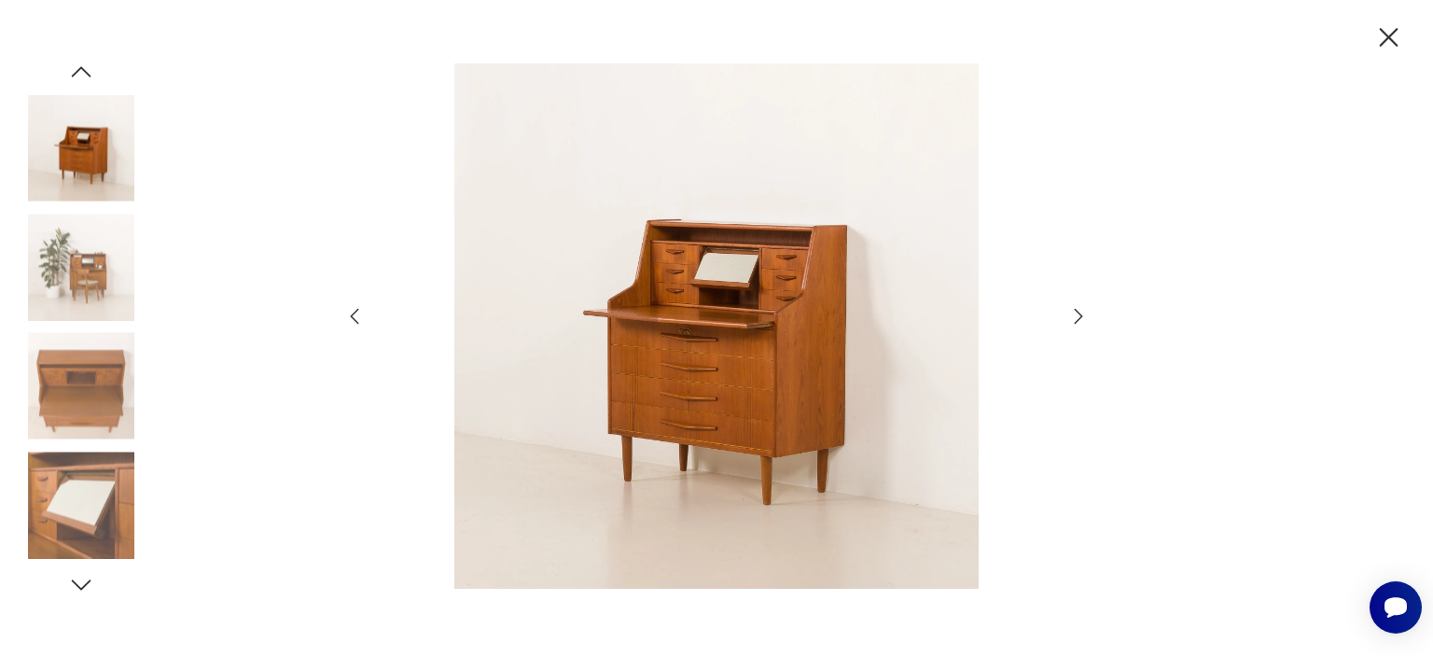
click at [82, 68] on icon "button" at bounding box center [82, 71] width 20 height 10
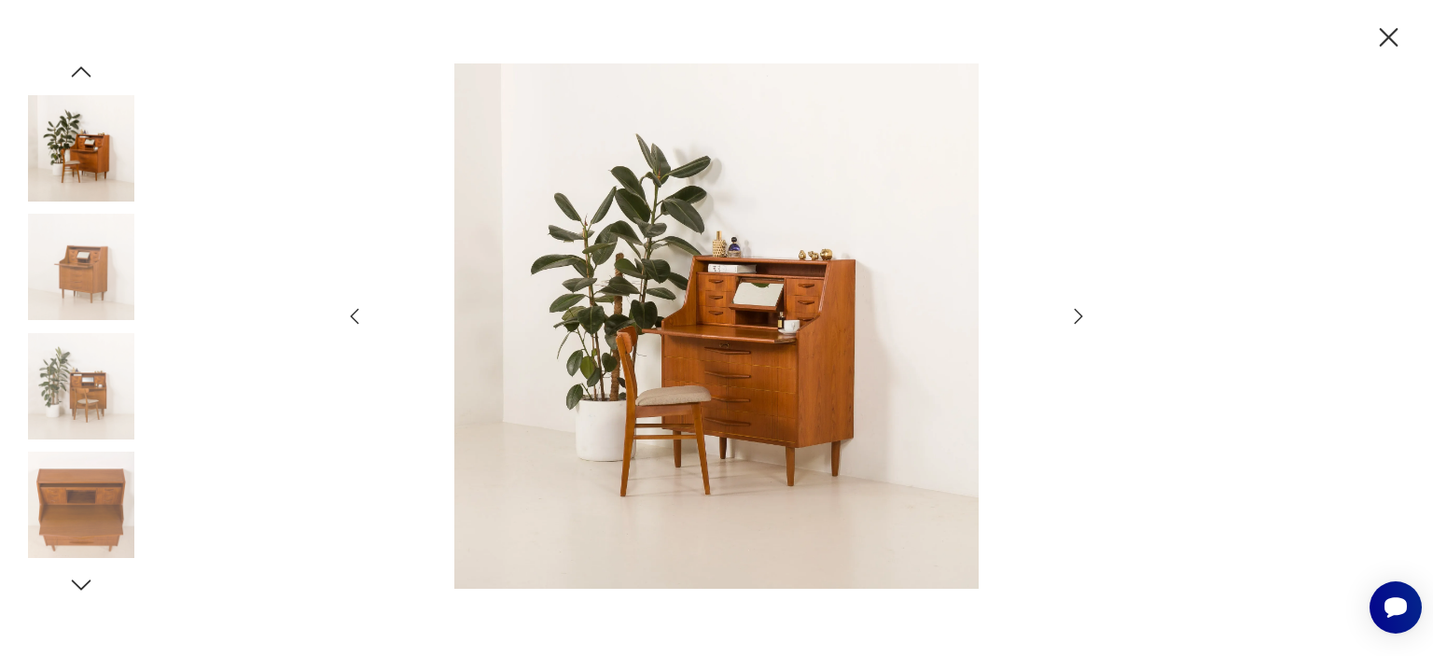
click at [82, 68] on icon "button" at bounding box center [82, 71] width 20 height 10
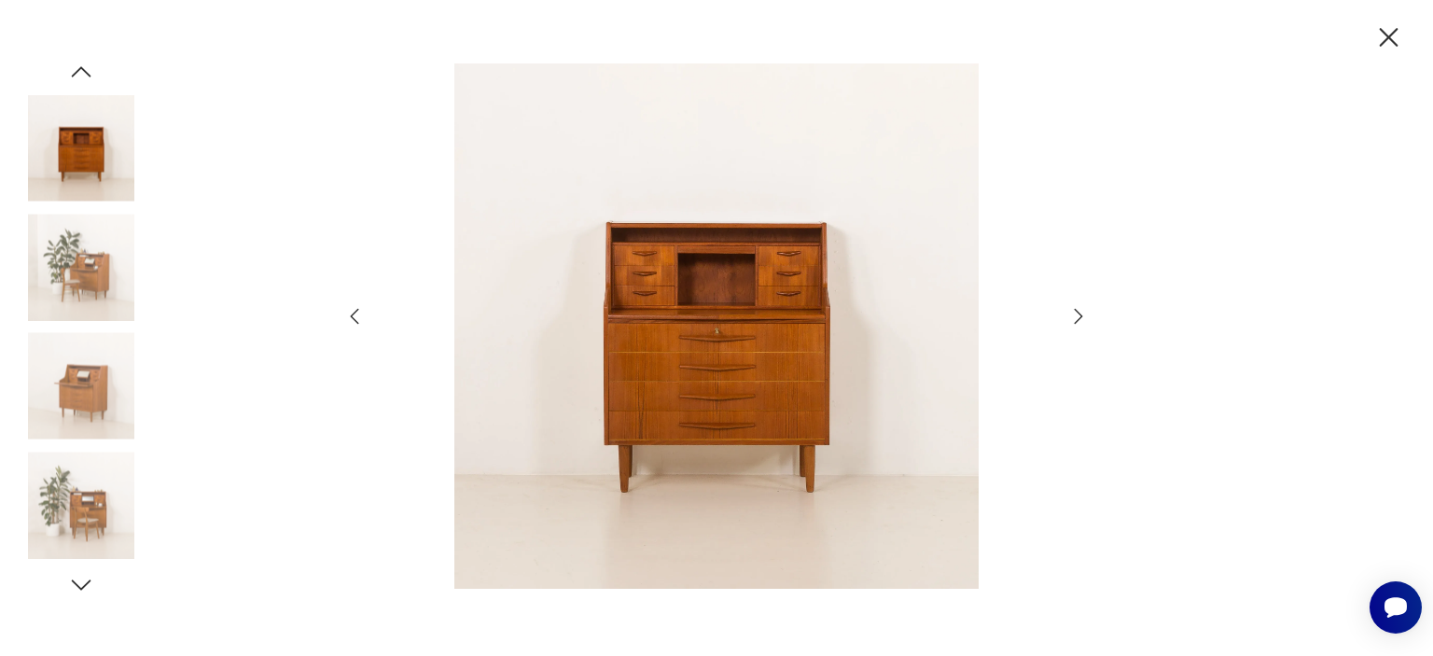
click at [82, 68] on icon "button" at bounding box center [82, 71] width 20 height 10
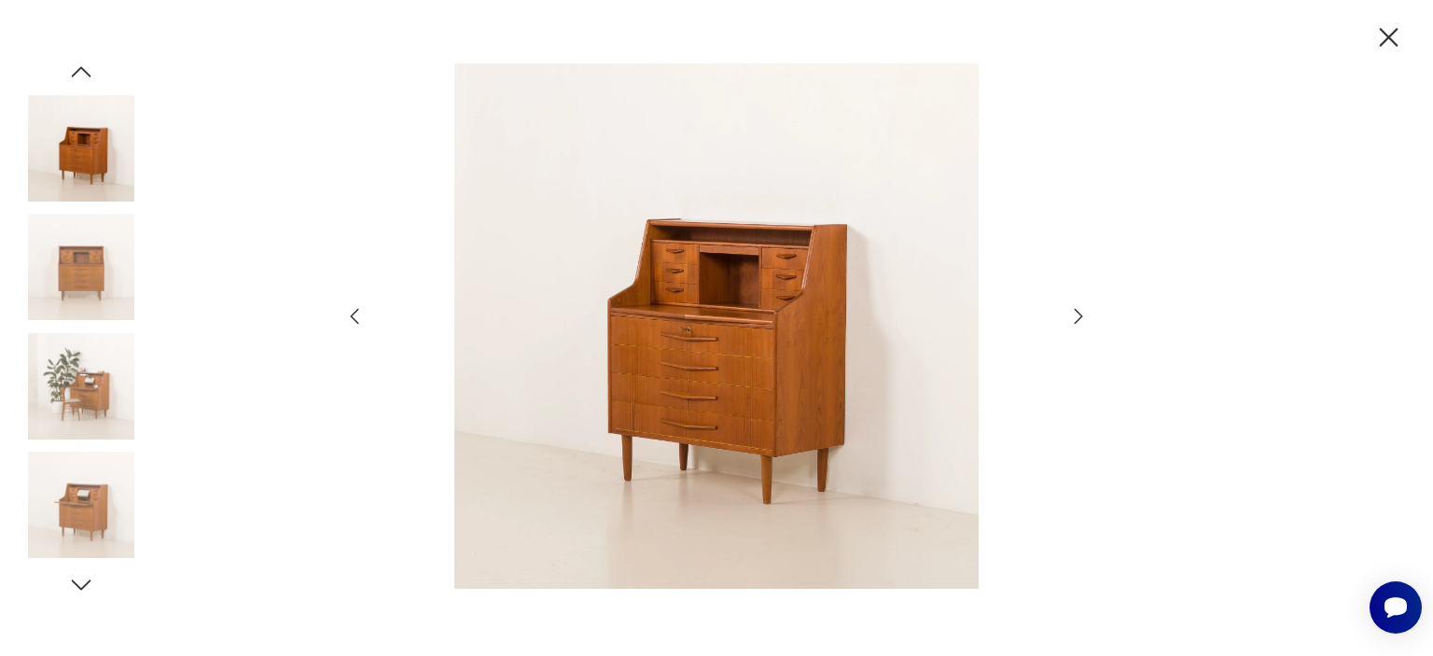
click at [82, 68] on icon "button" at bounding box center [82, 71] width 20 height 10
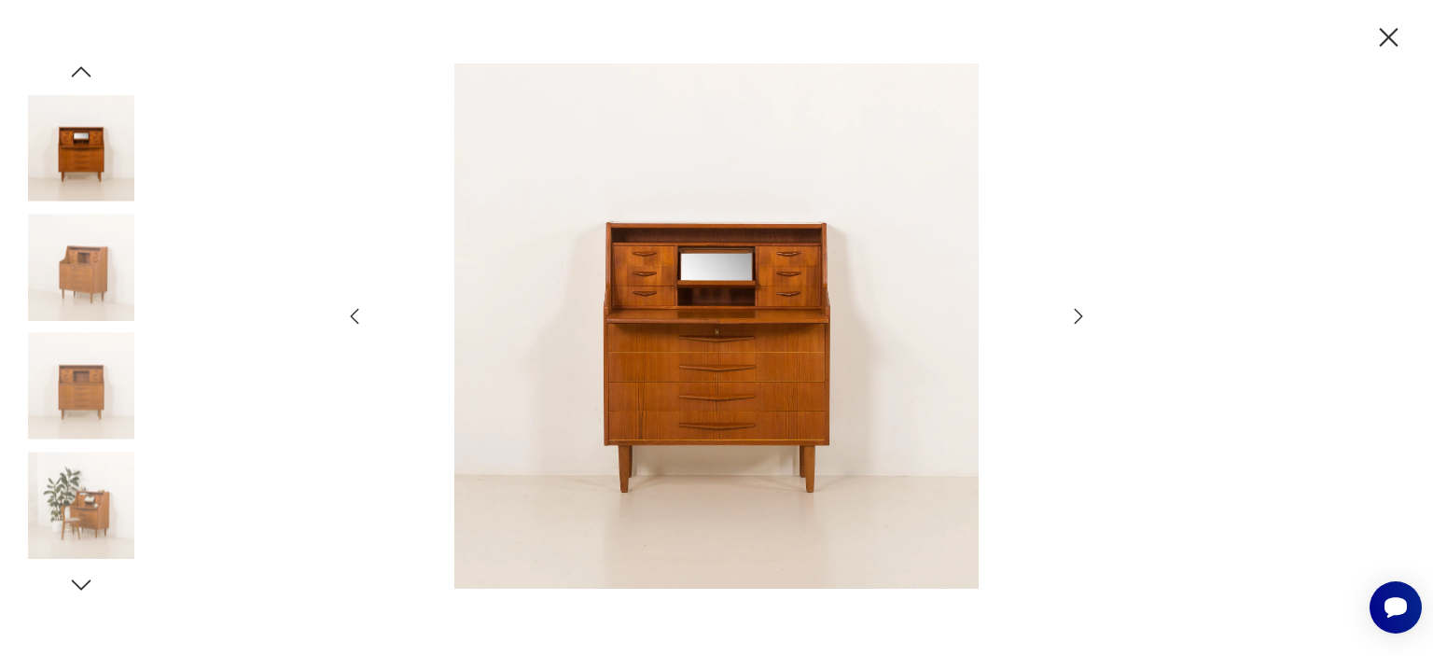
click at [82, 68] on icon "button" at bounding box center [82, 71] width 20 height 10
